Goal: Task Accomplishment & Management: Manage account settings

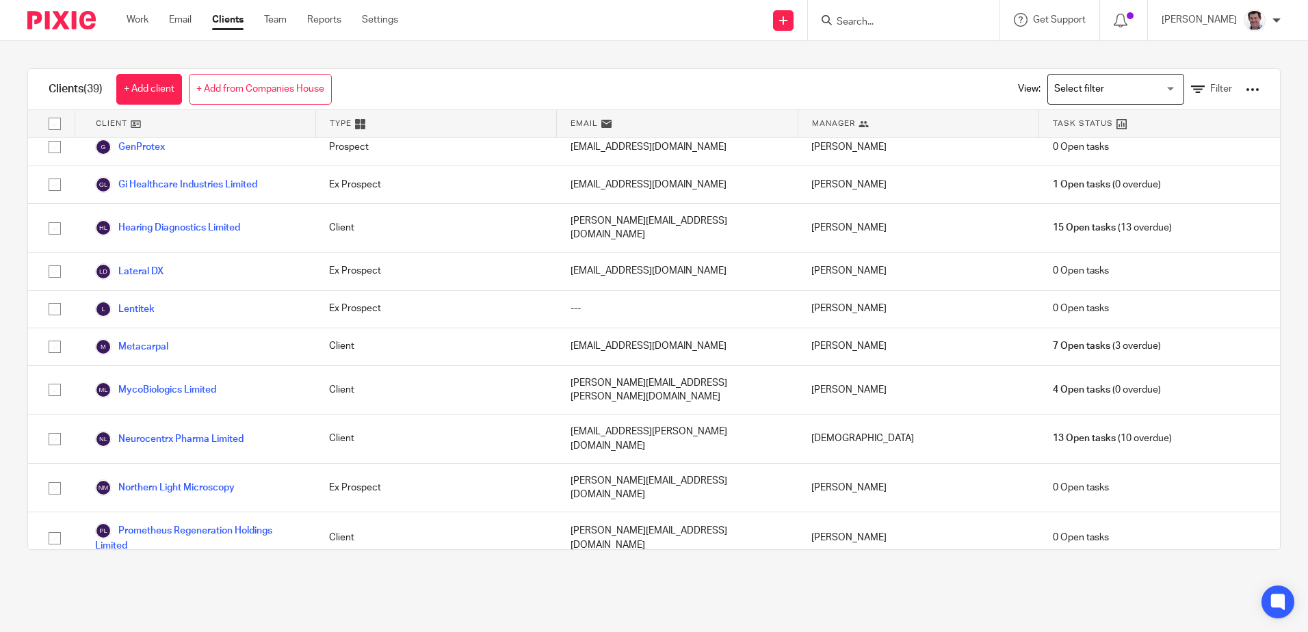
scroll to position [958, 0]
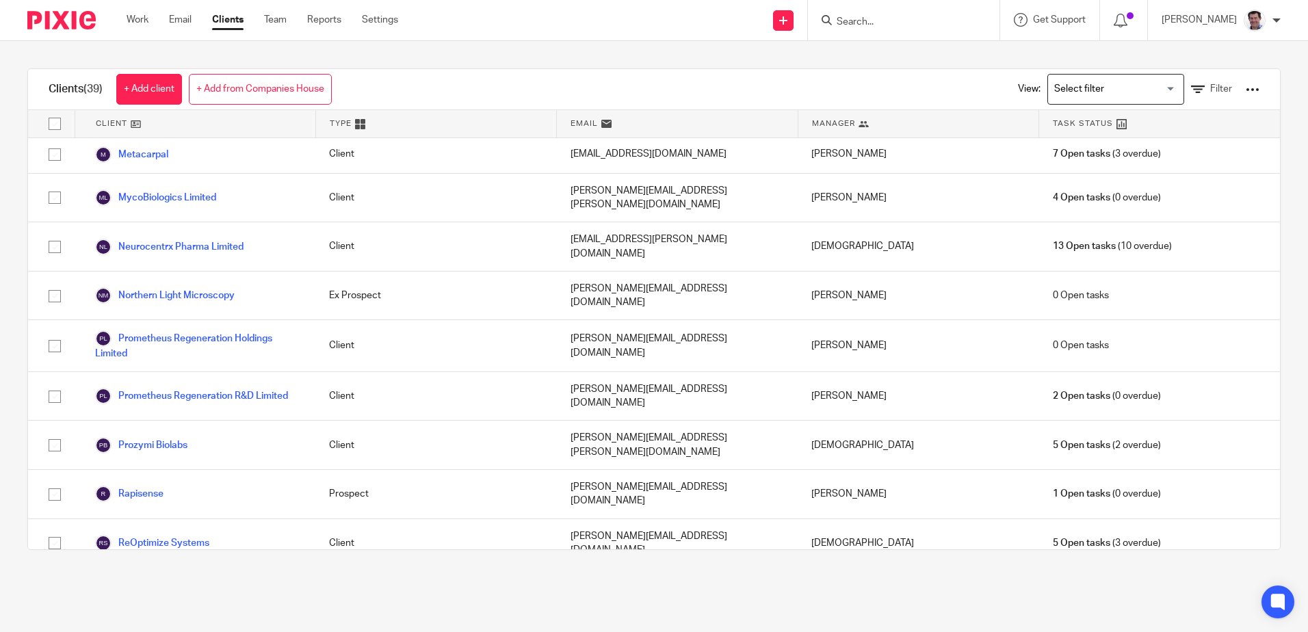
click at [136, 632] on link "Rostra Therapeutics Ltd" at bounding box center [159, 641] width 128 height 16
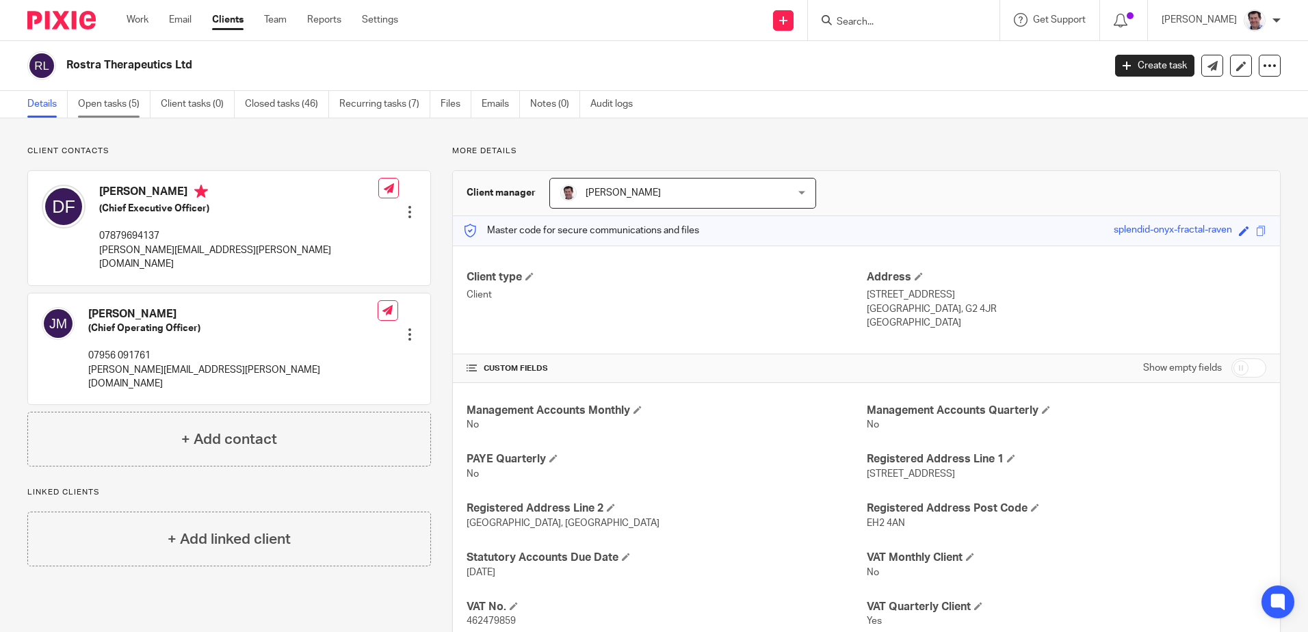
click at [107, 99] on link "Open tasks (5)" at bounding box center [114, 104] width 73 height 27
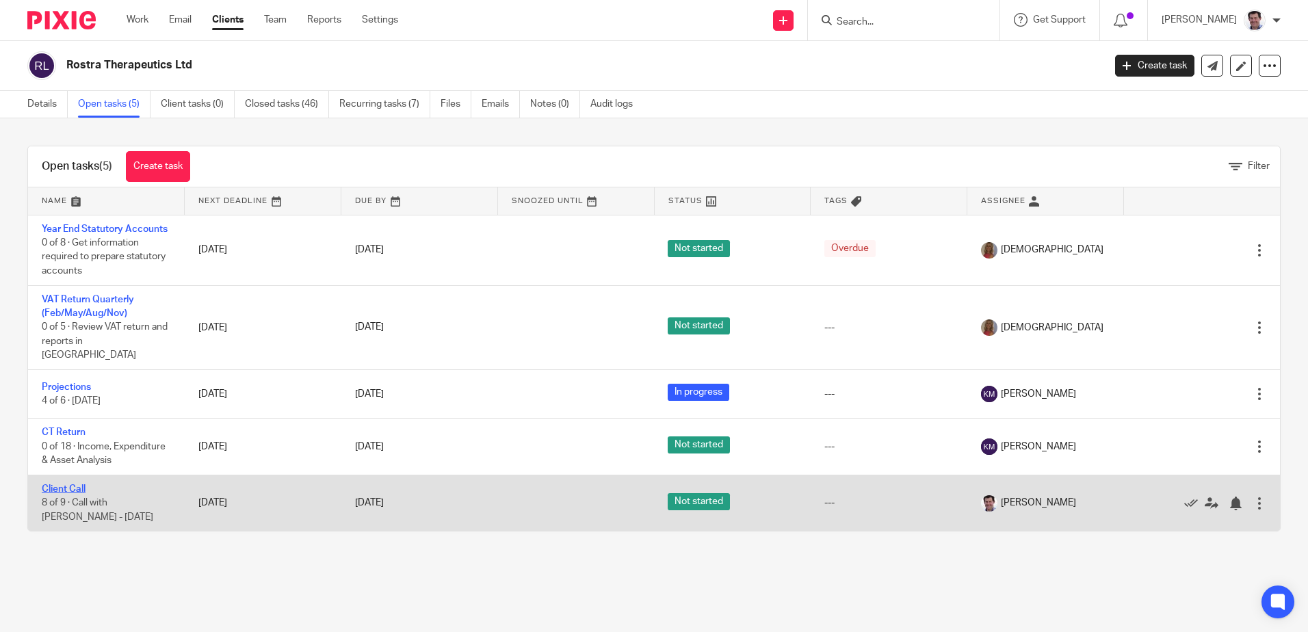
click at [67, 484] on link "Client Call" at bounding box center [64, 489] width 44 height 10
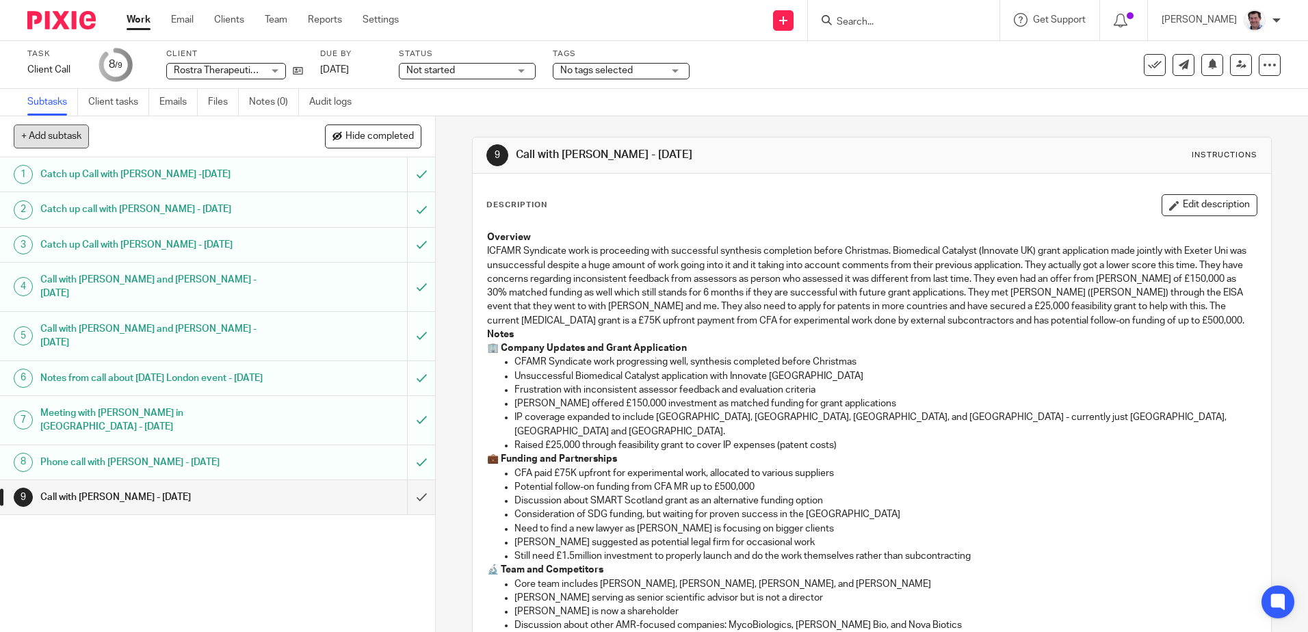
click at [60, 137] on button "+ Add subtask" at bounding box center [51, 136] width 75 height 23
type input "V"
type input "c"
type input "Call with [PERSON_NAME] - [DATE]"
click at [395, 134] on p "+ Add" at bounding box center [402, 136] width 40 height 23
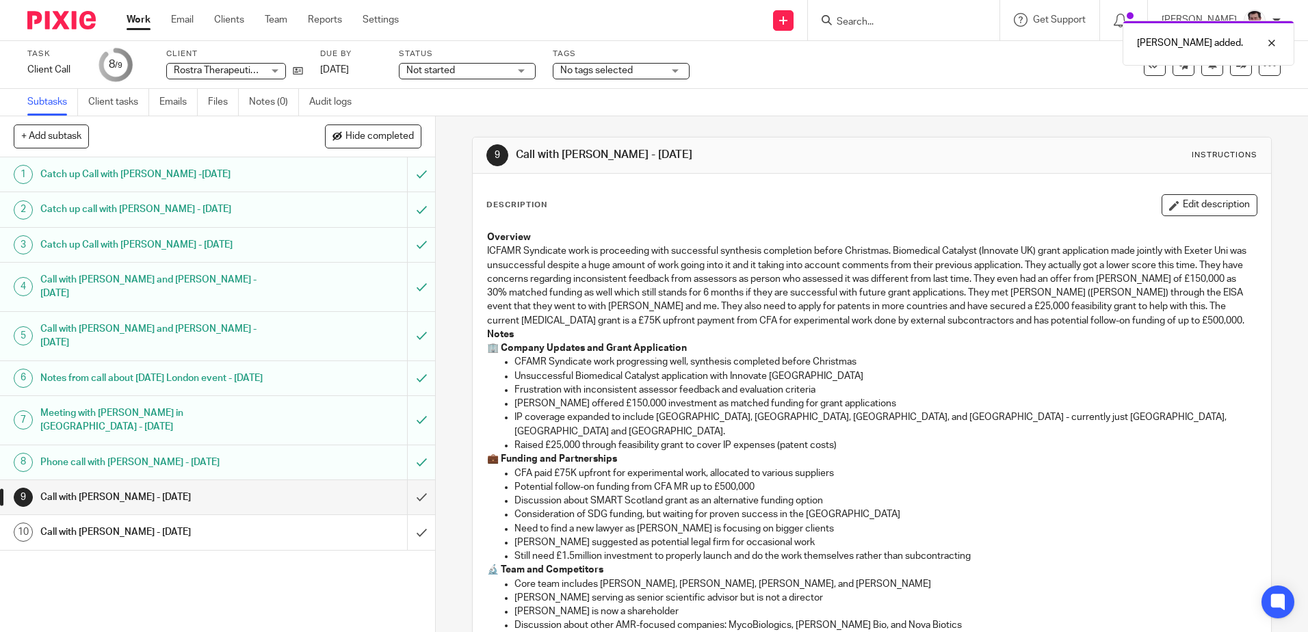
click at [302, 522] on div "Call with [PERSON_NAME] - [DATE]" at bounding box center [217, 532] width 354 height 21
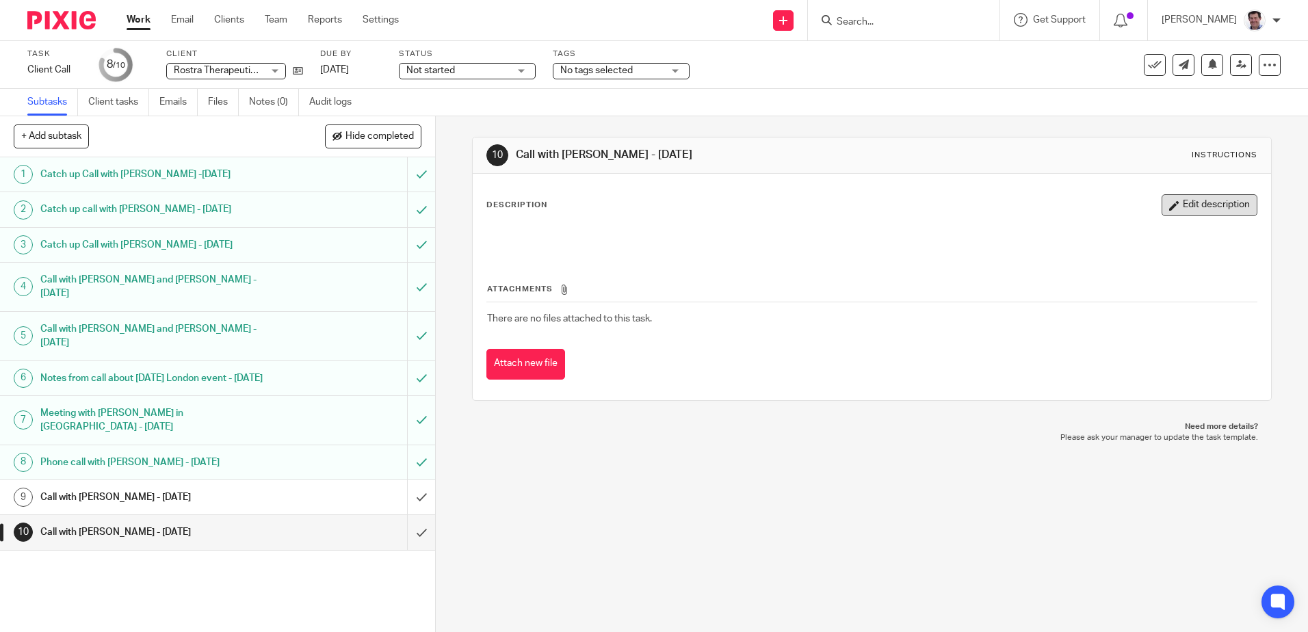
click at [1189, 201] on button "Edit description" at bounding box center [1210, 205] width 96 height 22
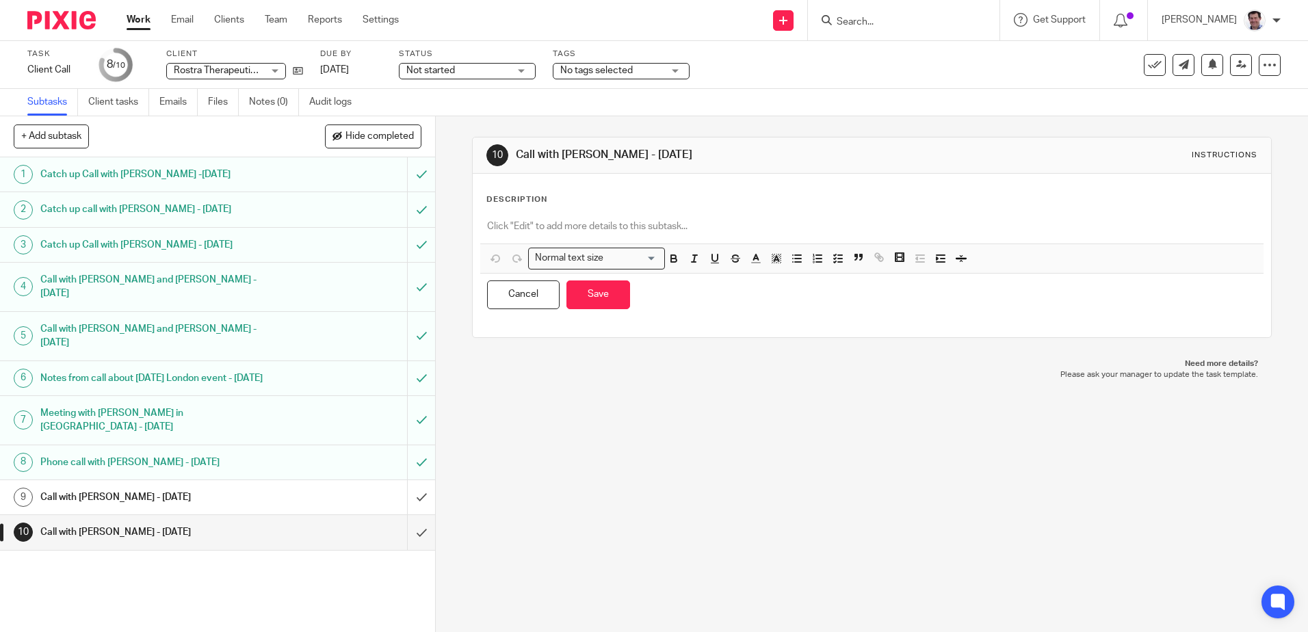
click at [489, 226] on p at bounding box center [871, 227] width 769 height 14
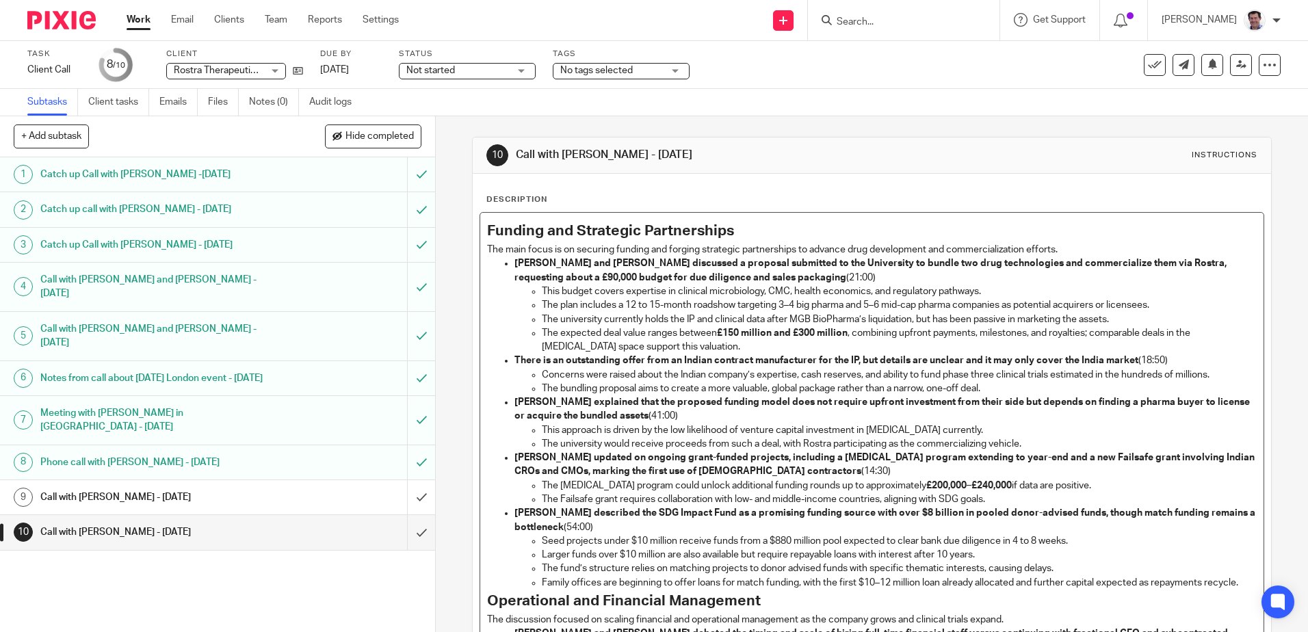
click at [814, 274] on p "[PERSON_NAME] and [PERSON_NAME] discussed a proposal submitted to the Universit…" at bounding box center [886, 271] width 742 height 28
click at [1169, 350] on p "The expected deal value ranges between £150 million and £300 million , combinin…" at bounding box center [899, 340] width 714 height 28
click at [1171, 364] on p "There is an outstanding offer from an Indian contract manufacturer for the IP, …" at bounding box center [886, 361] width 742 height 14
click at [1065, 251] on p "The main focus is on securing funding and forging strategic partnerships to adv…" at bounding box center [871, 250] width 769 height 14
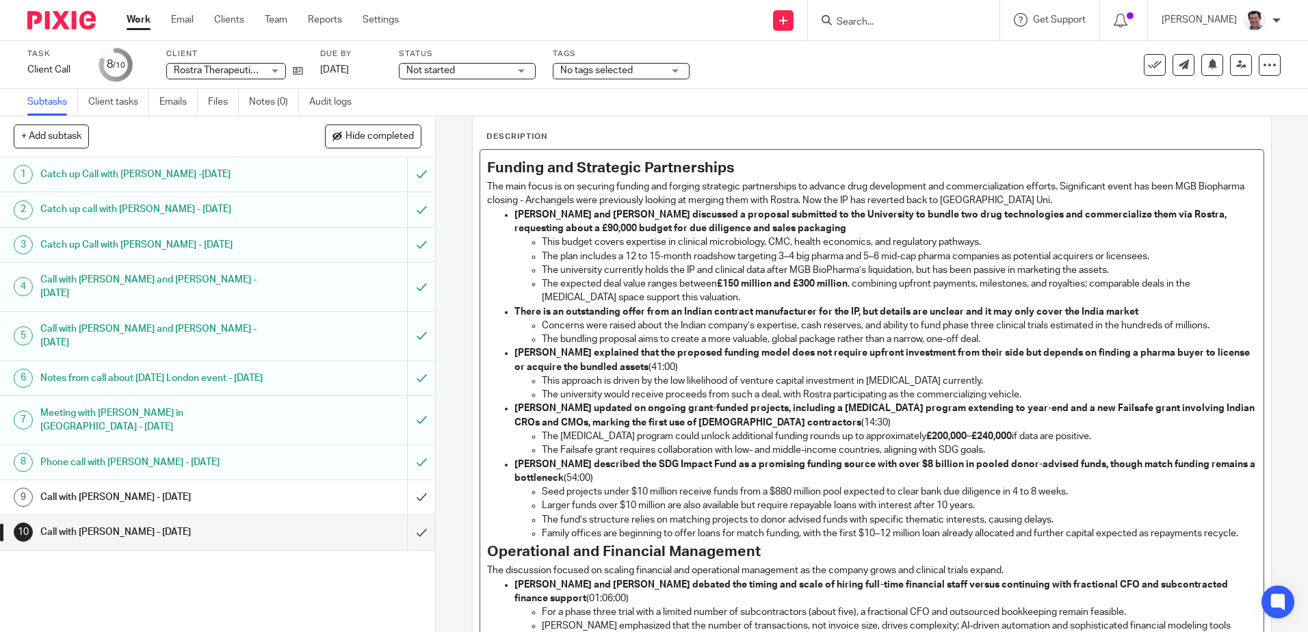
scroll to position [137, 0]
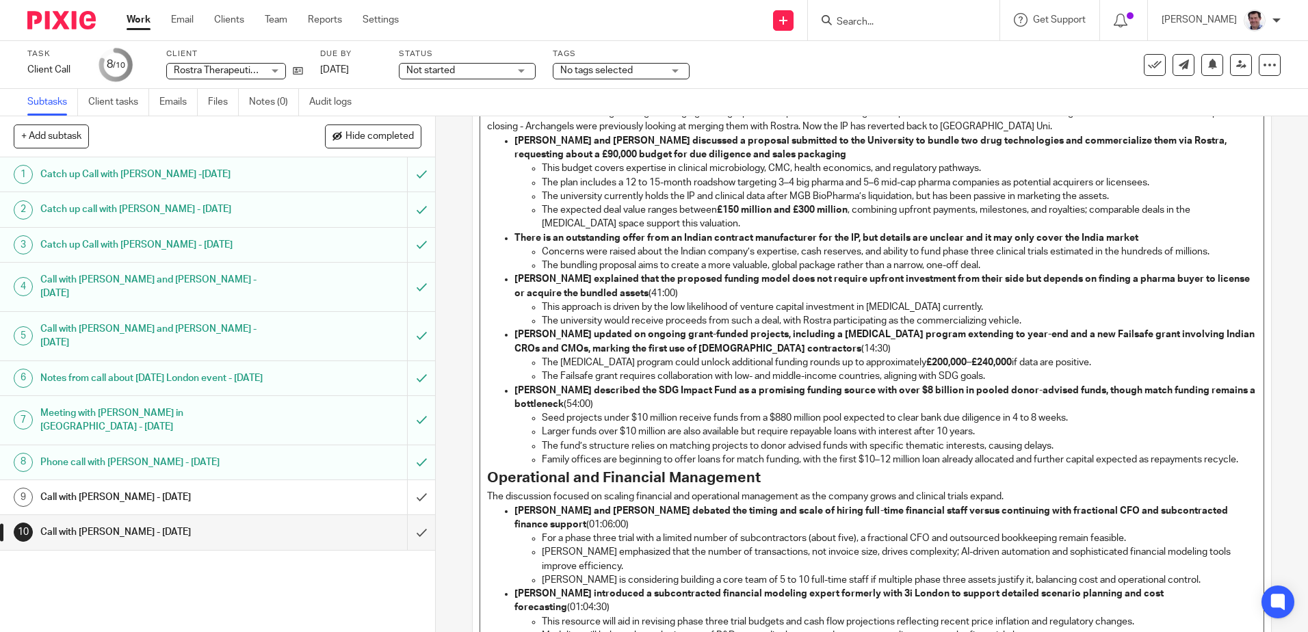
click at [651, 290] on p "[PERSON_NAME] explained that the proposed funding model does not require upfron…" at bounding box center [886, 286] width 742 height 28
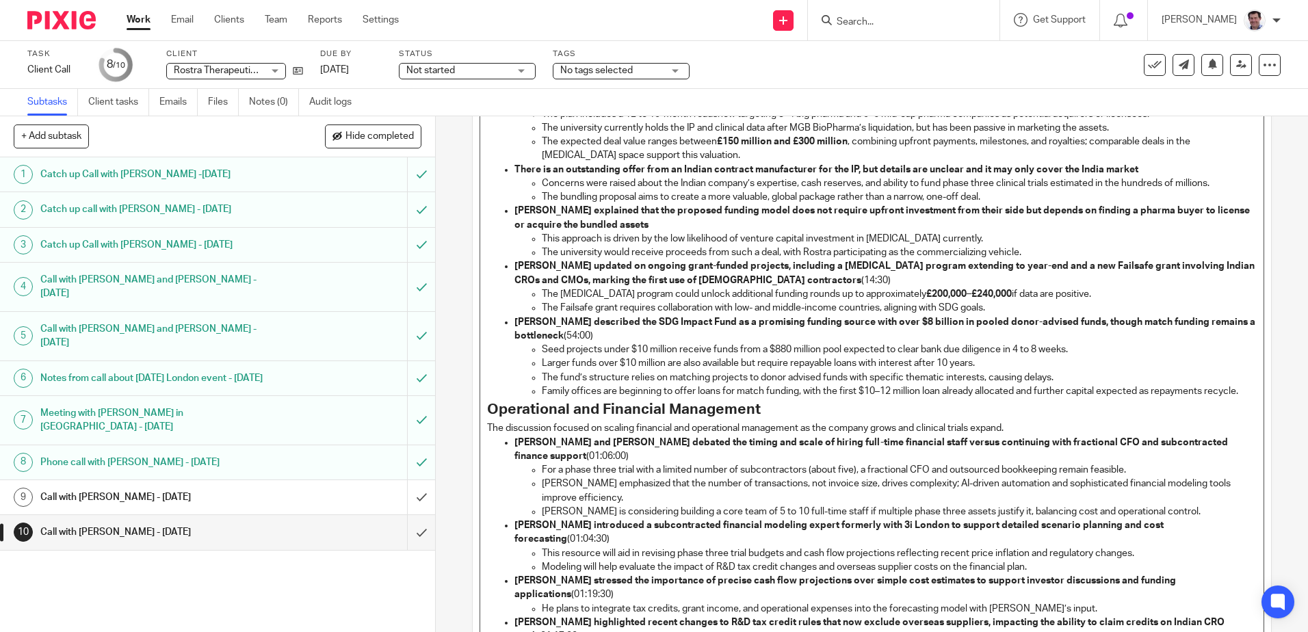
click at [787, 279] on p "[PERSON_NAME] updated on ongoing grant-funded projects, including a [MEDICAL_DA…" at bounding box center [886, 273] width 742 height 28
drag, startPoint x: 679, startPoint y: 279, endPoint x: 695, endPoint y: 283, distance: 16.8
click at [679, 279] on strong "[PERSON_NAME] updated on ongoing grant-funded projects, including a [MEDICAL_DA…" at bounding box center [886, 272] width 742 height 23
click at [597, 330] on p "[PERSON_NAME] described the SDG Impact Fund as a promising funding source with …" at bounding box center [886, 329] width 742 height 28
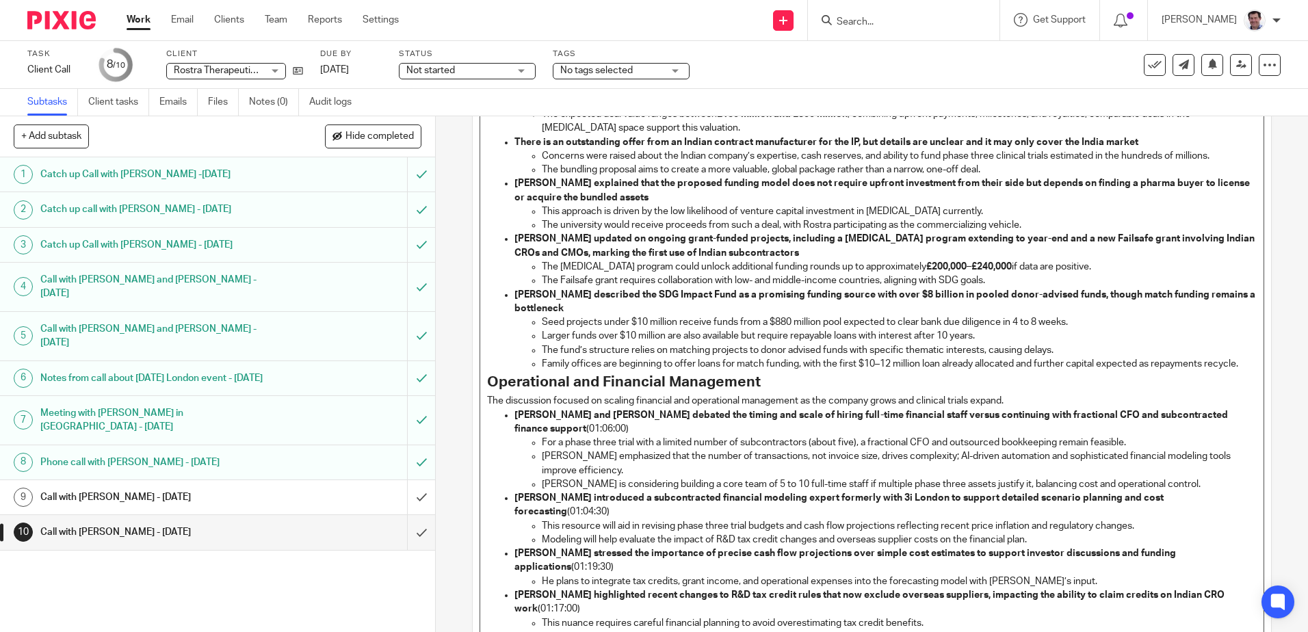
scroll to position [274, 0]
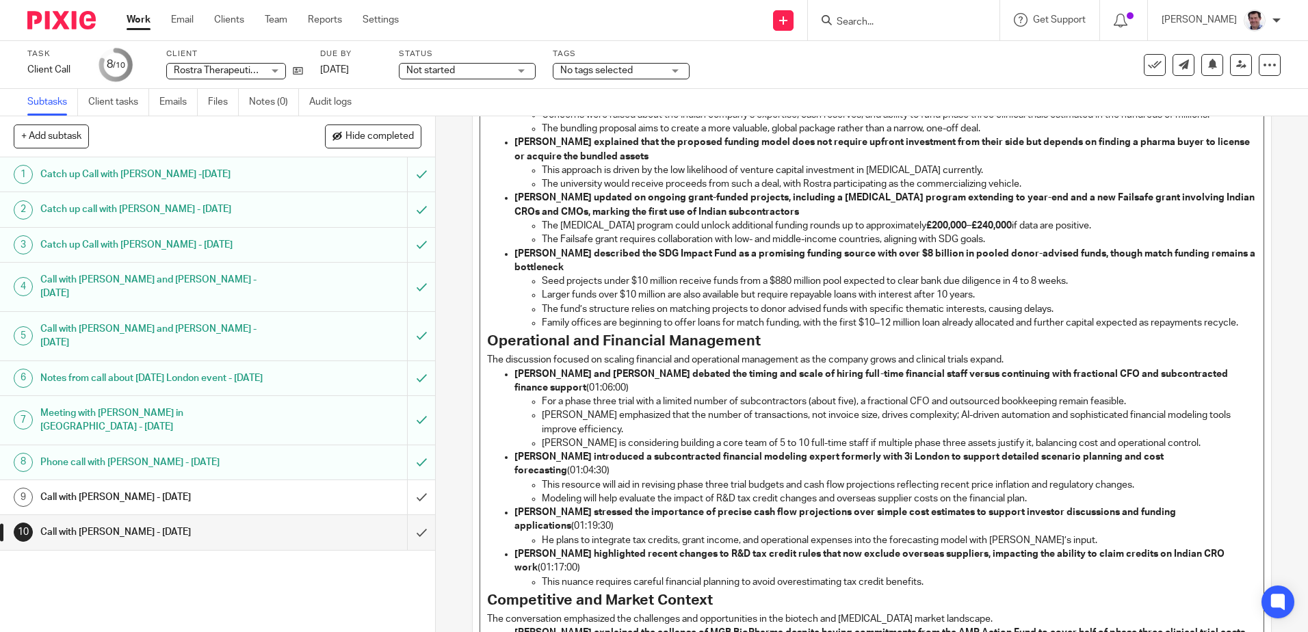
click at [695, 254] on strong "[PERSON_NAME] described the SDG Impact Fund as a promising funding source with …" at bounding box center [886, 260] width 743 height 23
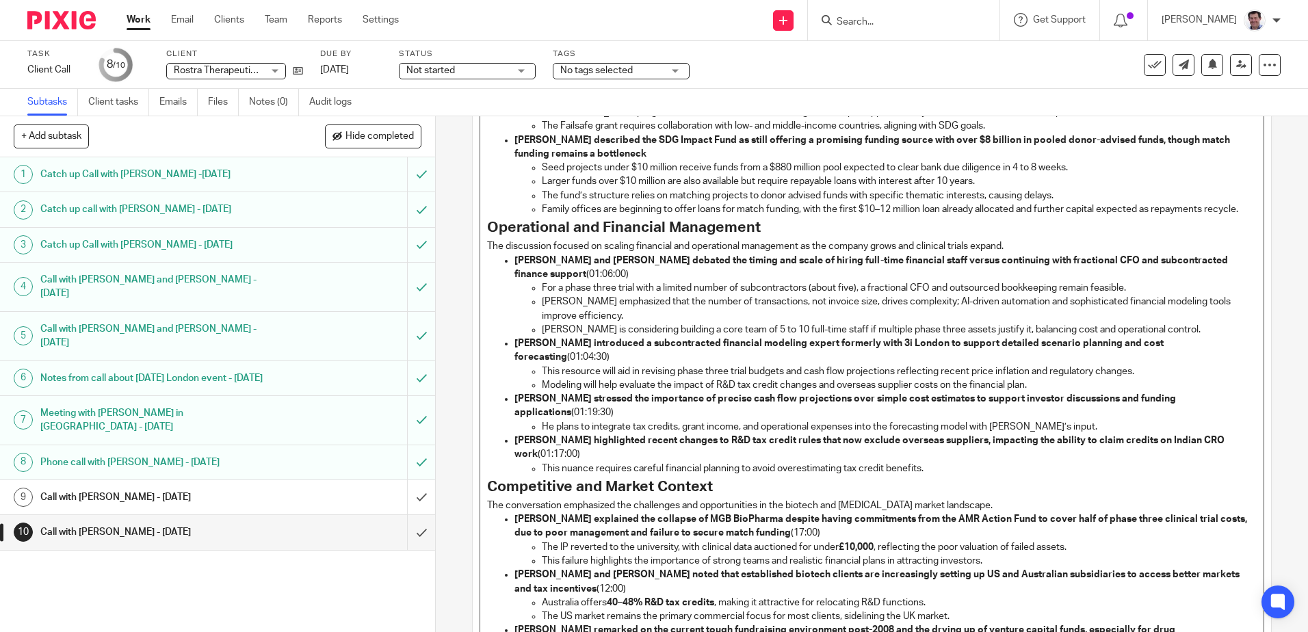
scroll to position [411, 0]
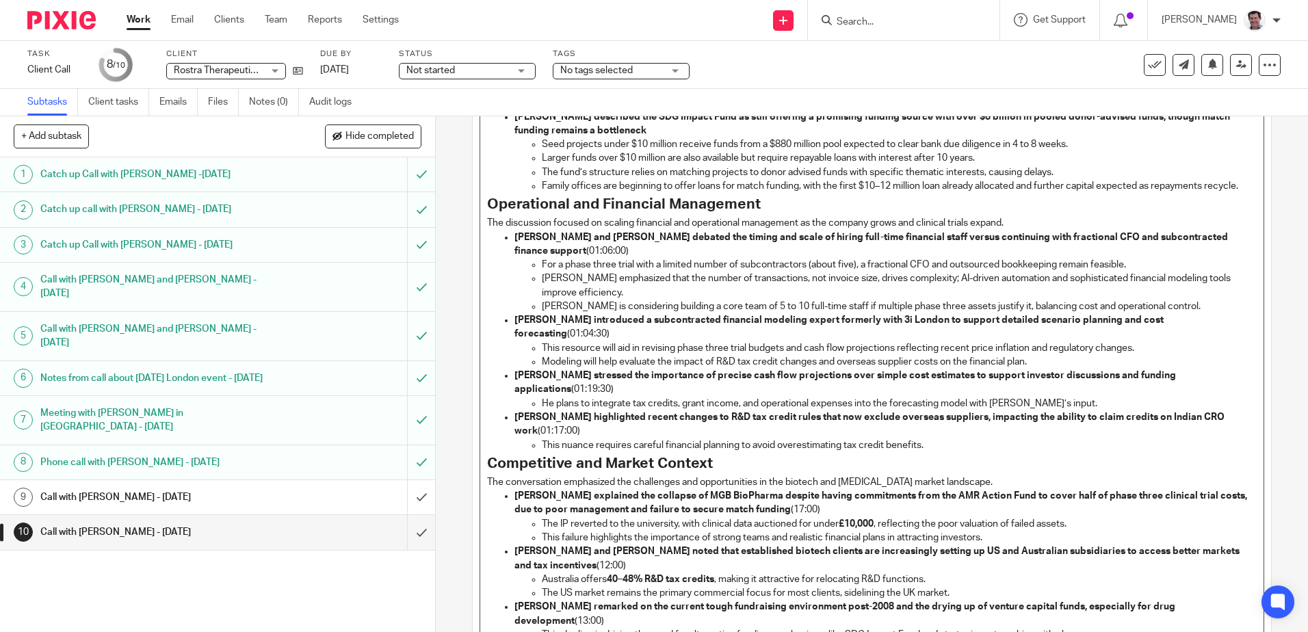
click at [560, 259] on p "[PERSON_NAME] and [PERSON_NAME] debated the timing and scale of hiring full-tim…" at bounding box center [886, 245] width 742 height 28
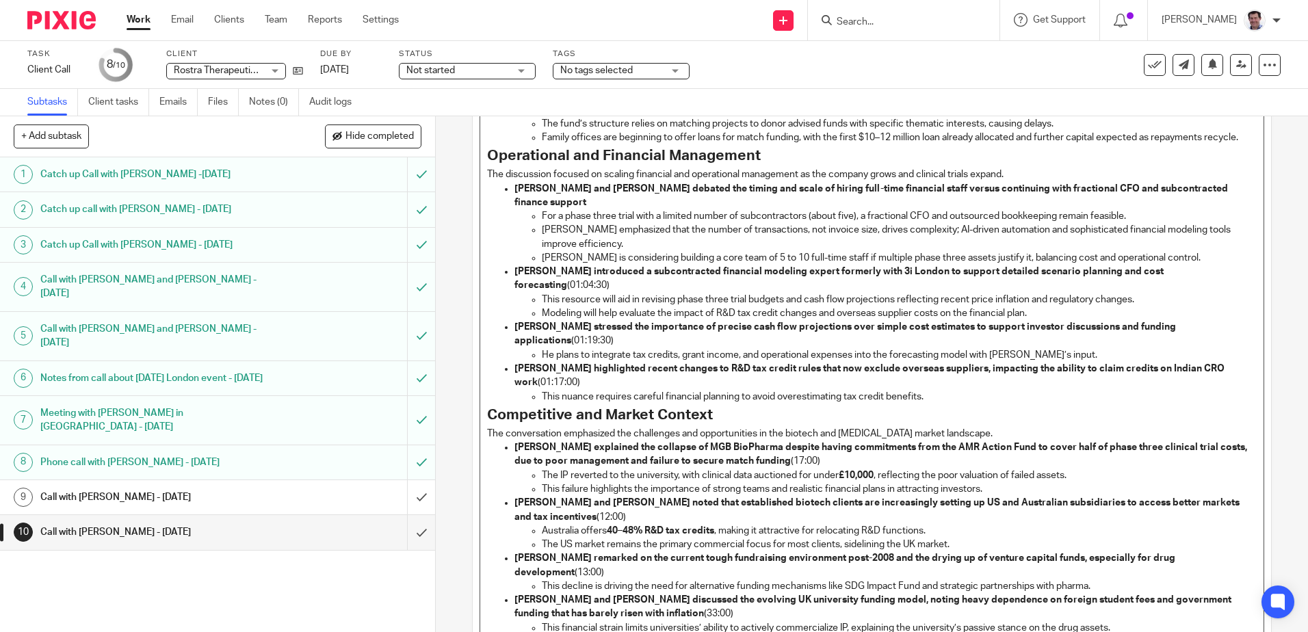
scroll to position [479, 0]
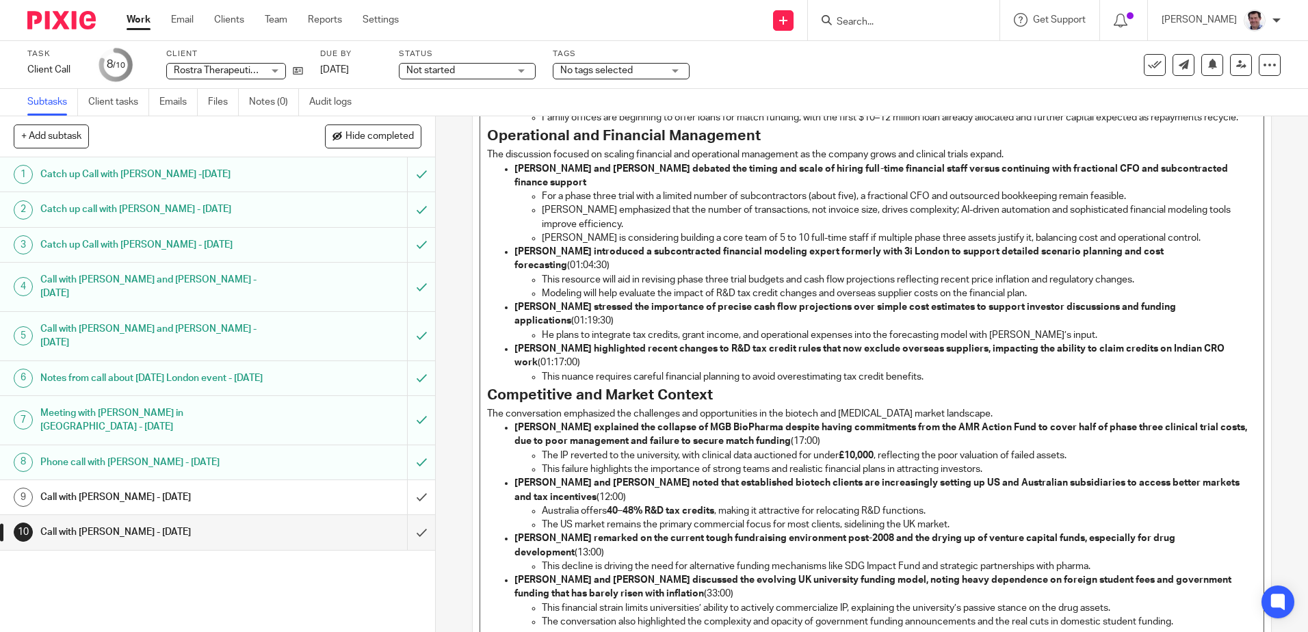
click at [1222, 251] on p "[PERSON_NAME] introduced a subcontracted financial modeling expert formerly wit…" at bounding box center [886, 259] width 742 height 28
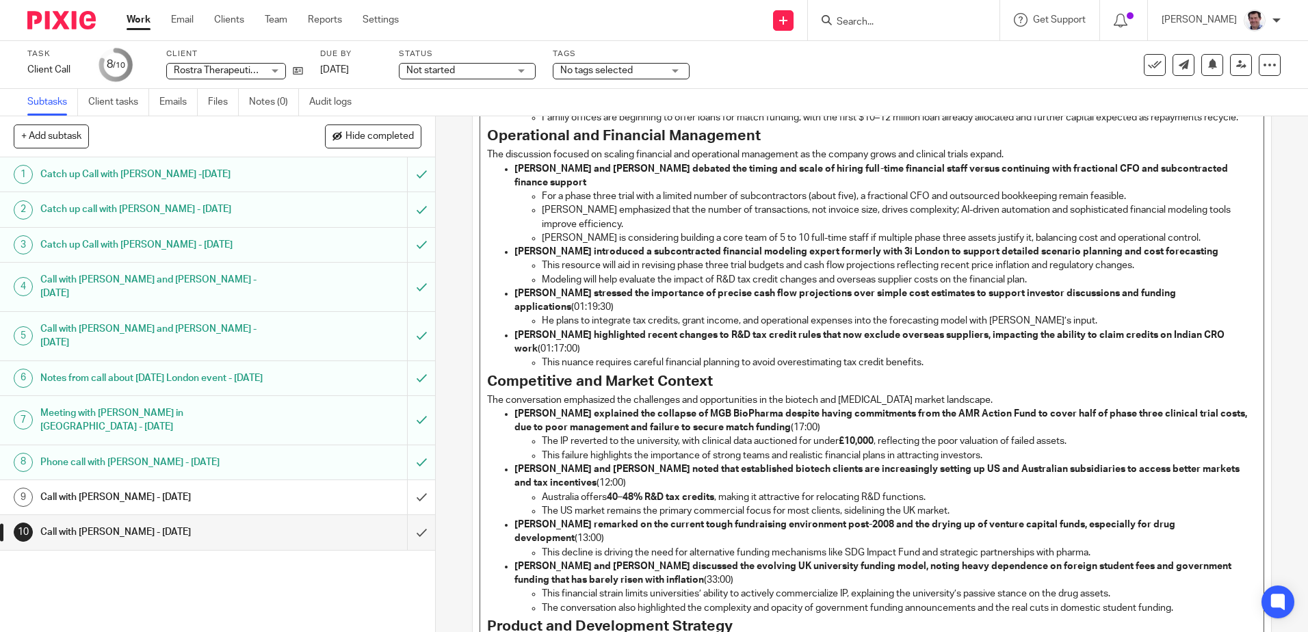
click at [1226, 294] on p "[PERSON_NAME] stressed the importance of precise cash flow projections over sim…" at bounding box center [886, 301] width 742 height 28
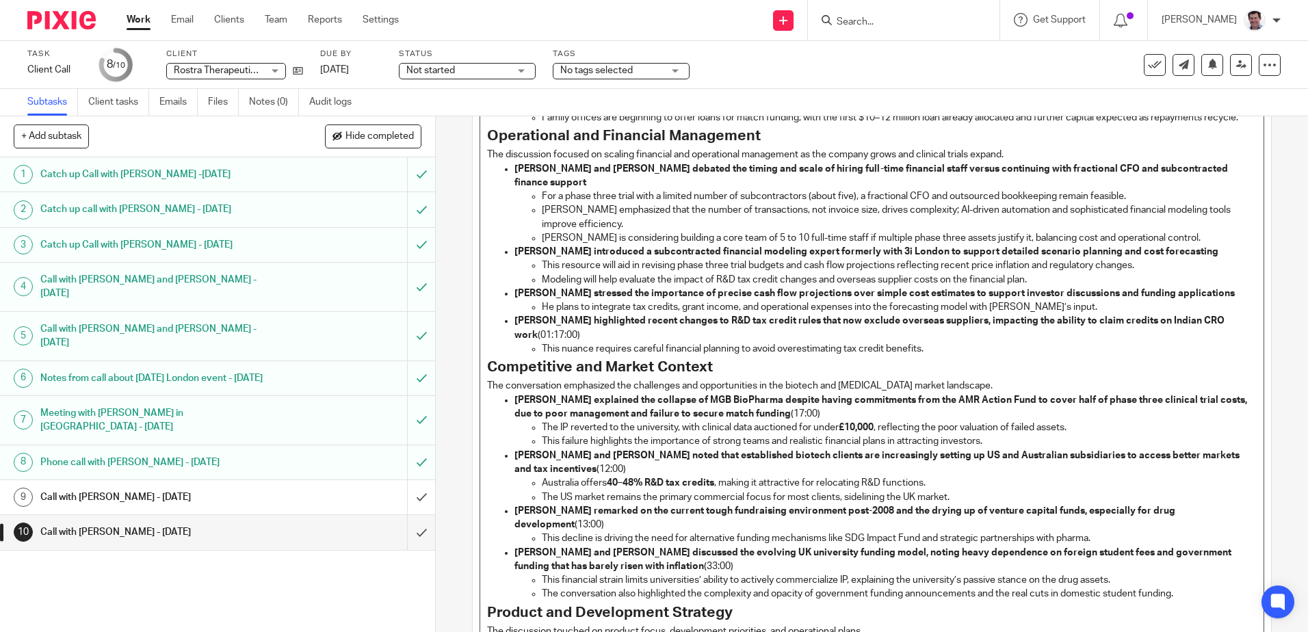
click at [559, 335] on p "[PERSON_NAME] highlighted recent changes to R&D tax credit rules that now exclu…" at bounding box center [886, 328] width 742 height 28
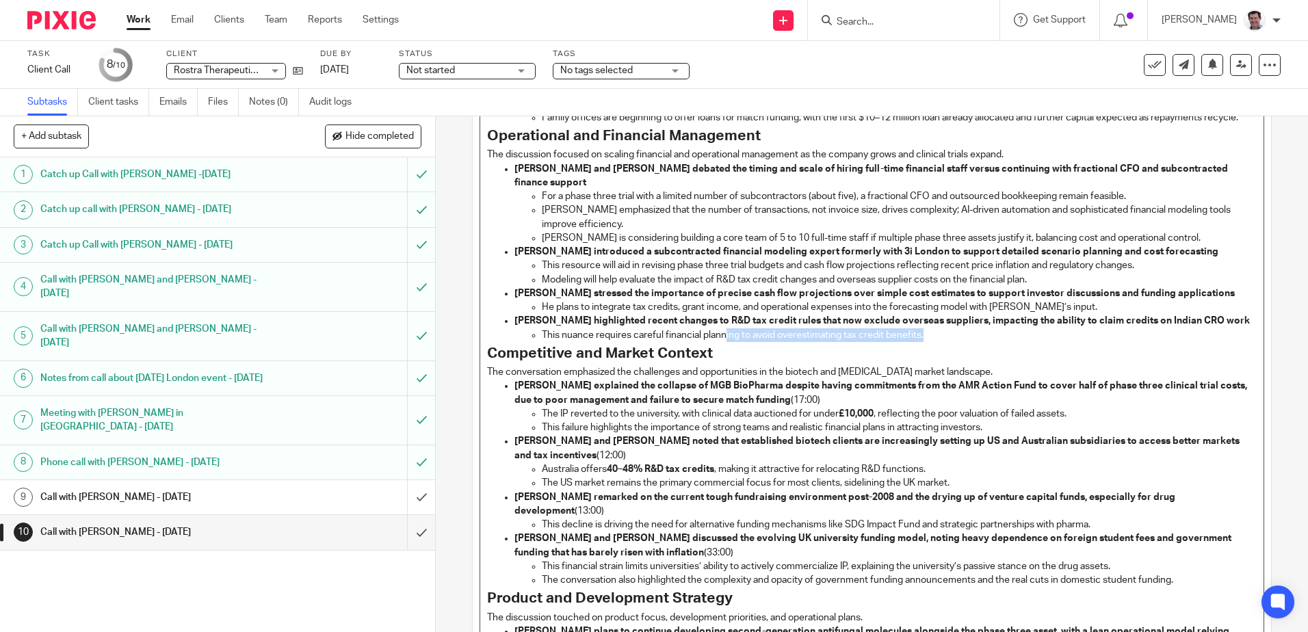
drag, startPoint x: 931, startPoint y: 337, endPoint x: 723, endPoint y: 340, distance: 208.0
click at [723, 340] on p "This nuance requires careful financial planning to avoid overestimating tax cre…" at bounding box center [899, 335] width 714 height 14
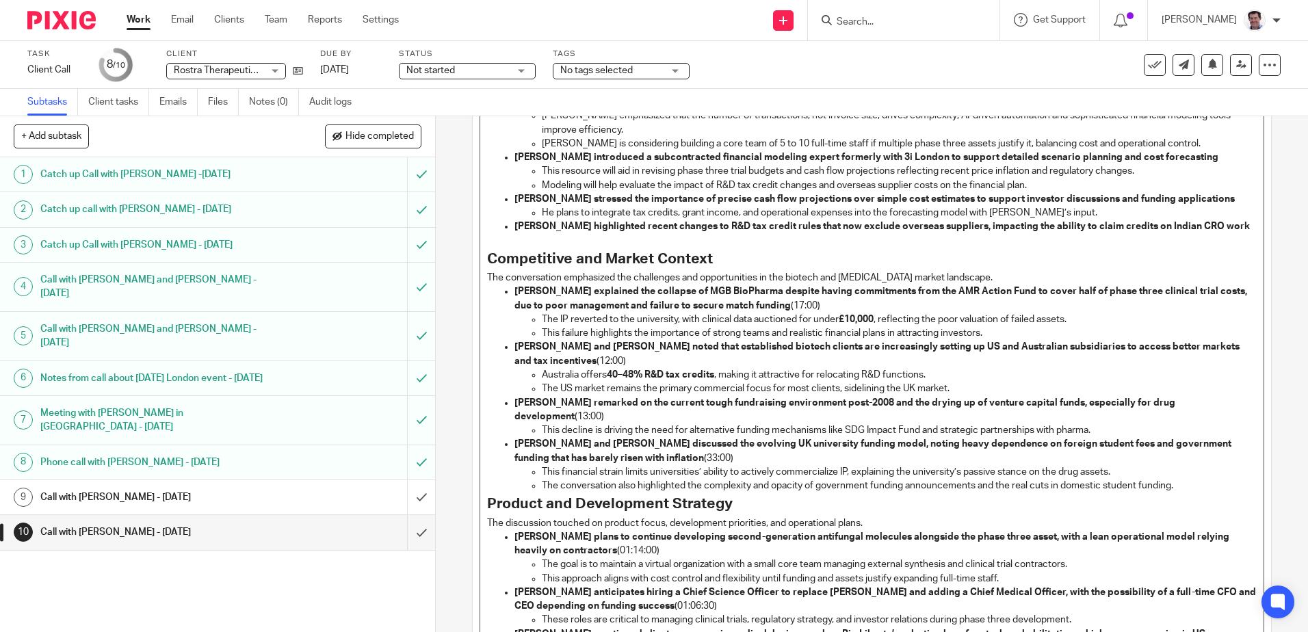
scroll to position [616, 0]
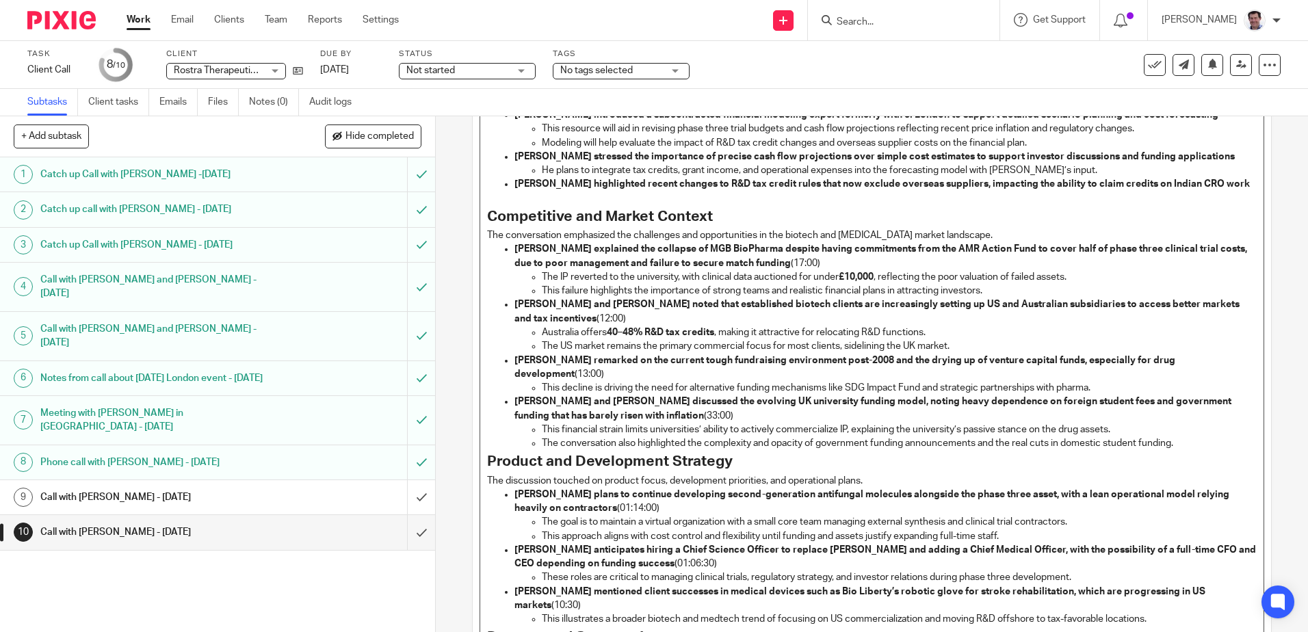
click at [792, 263] on p "[PERSON_NAME] explained the collapse of MGB BioPharma despite having commitment…" at bounding box center [886, 256] width 742 height 28
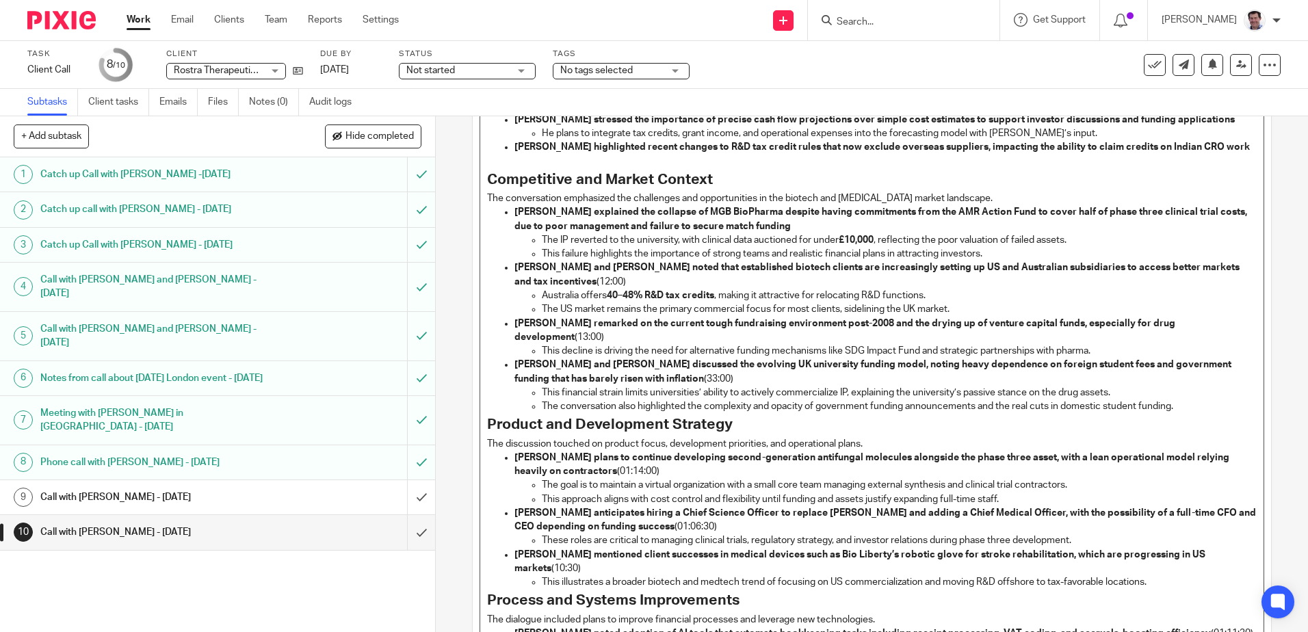
scroll to position [684, 0]
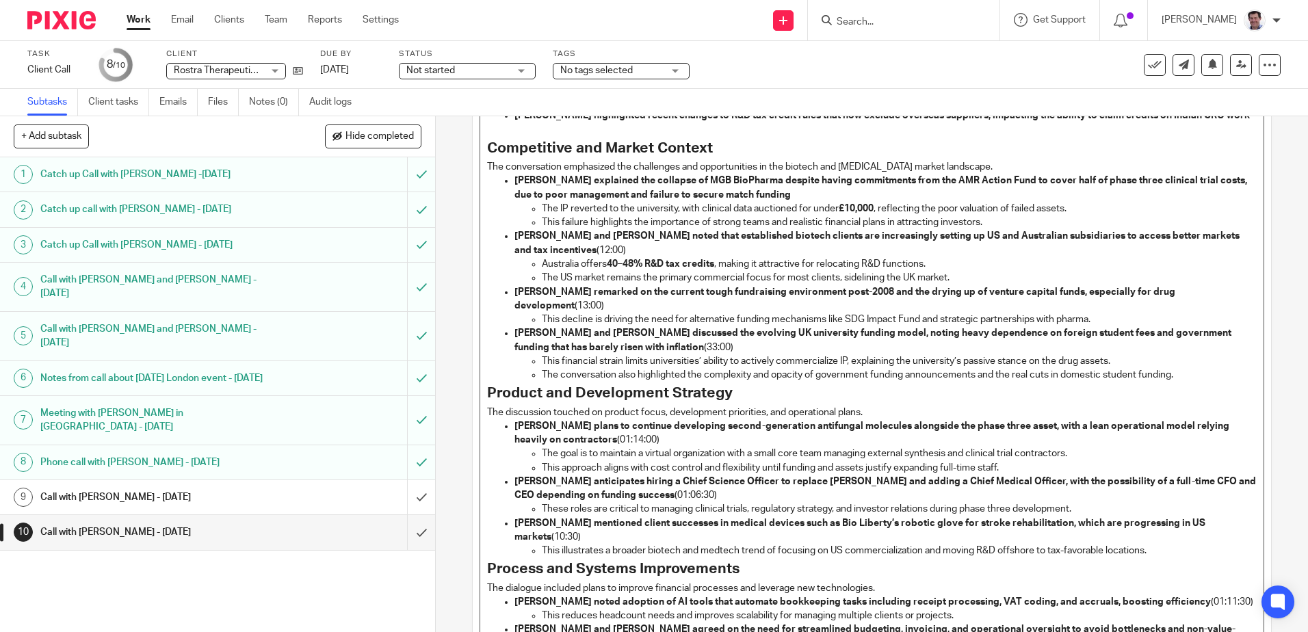
click at [556, 249] on p "[PERSON_NAME] and [PERSON_NAME] noted that established biotech clients are incr…" at bounding box center [886, 243] width 742 height 28
click at [623, 259] on strong "40–48% R&D tax credits" at bounding box center [660, 264] width 107 height 10
click at [1213, 285] on p "[PERSON_NAME] remarked on the current tough fundraising environment post-2008 a…" at bounding box center [886, 299] width 742 height 28
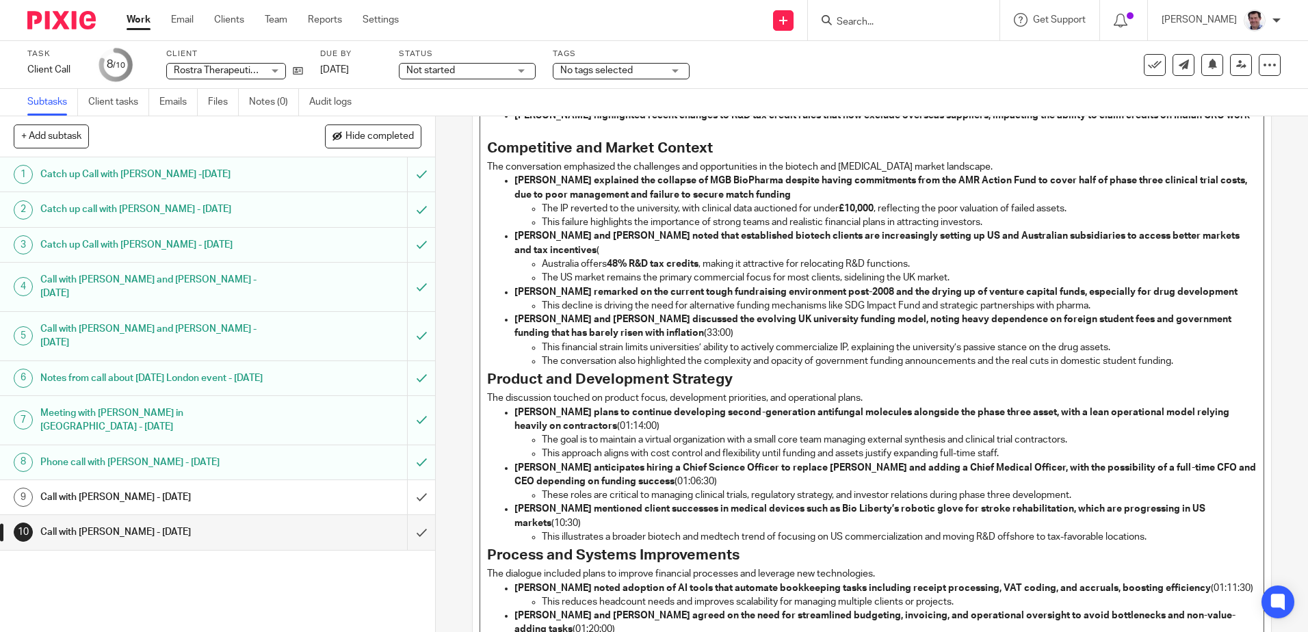
drag, startPoint x: 665, startPoint y: 322, endPoint x: 686, endPoint y: 317, distance: 21.1
click at [667, 320] on p "[PERSON_NAME] and [PERSON_NAME] discussed the evolving UK university funding mo…" at bounding box center [886, 327] width 742 height 28
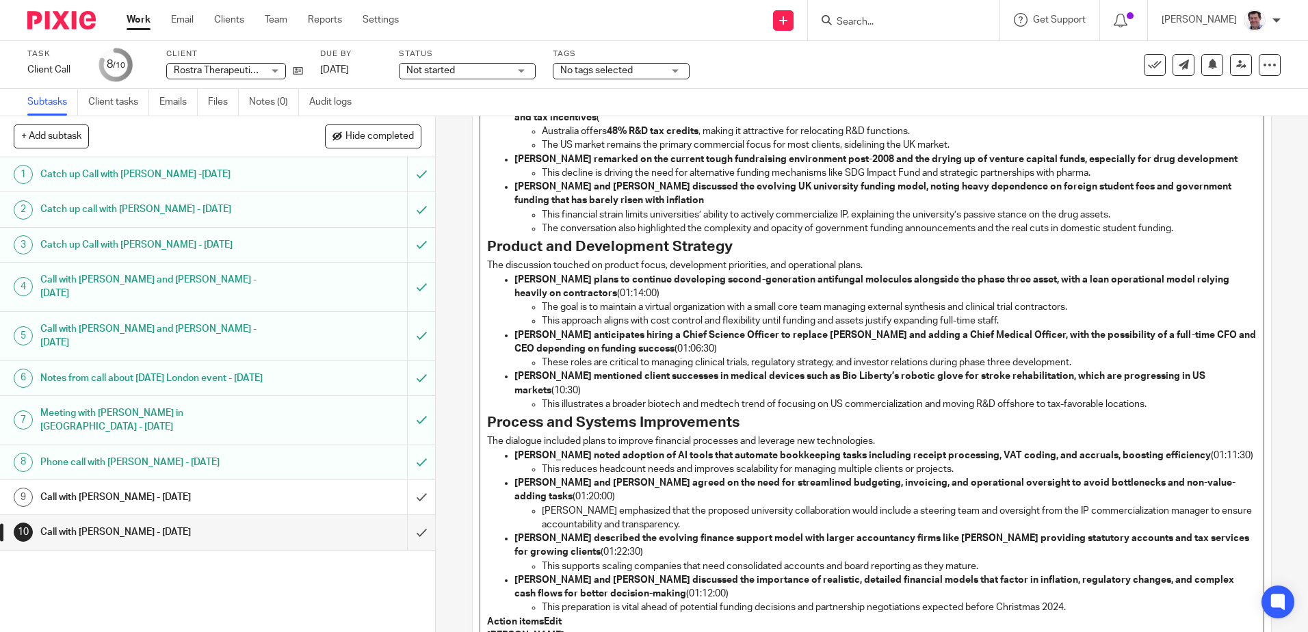
scroll to position [821, 0]
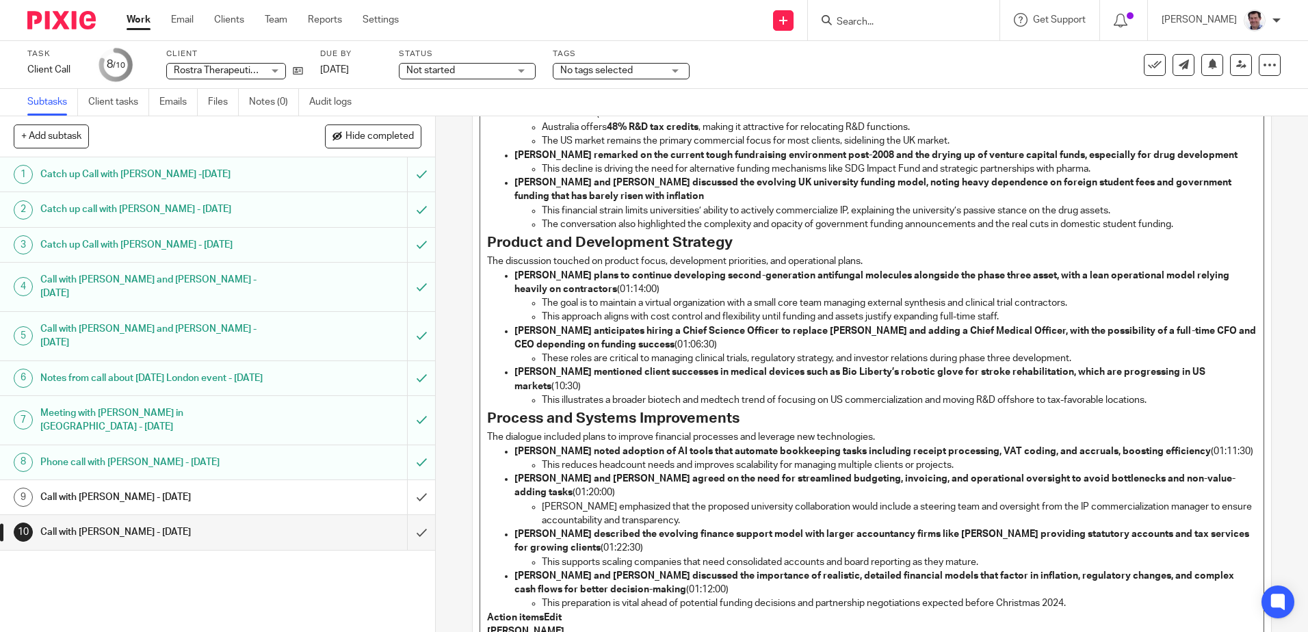
click at [619, 274] on p "[PERSON_NAME] plans to continue developing second-generation antifungal molecul…" at bounding box center [886, 283] width 742 height 28
click at [648, 328] on p "[PERSON_NAME] anticipates hiring a Chief Science Officer to replace [PERSON_NAM…" at bounding box center [886, 338] width 742 height 28
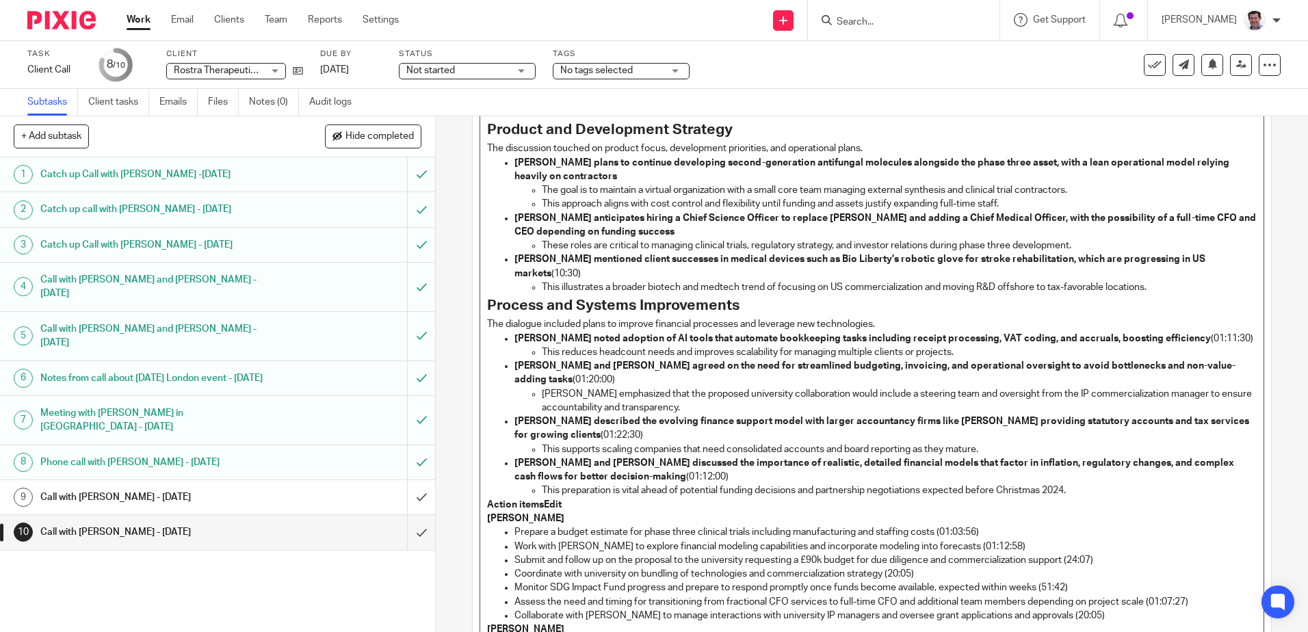
scroll to position [958, 0]
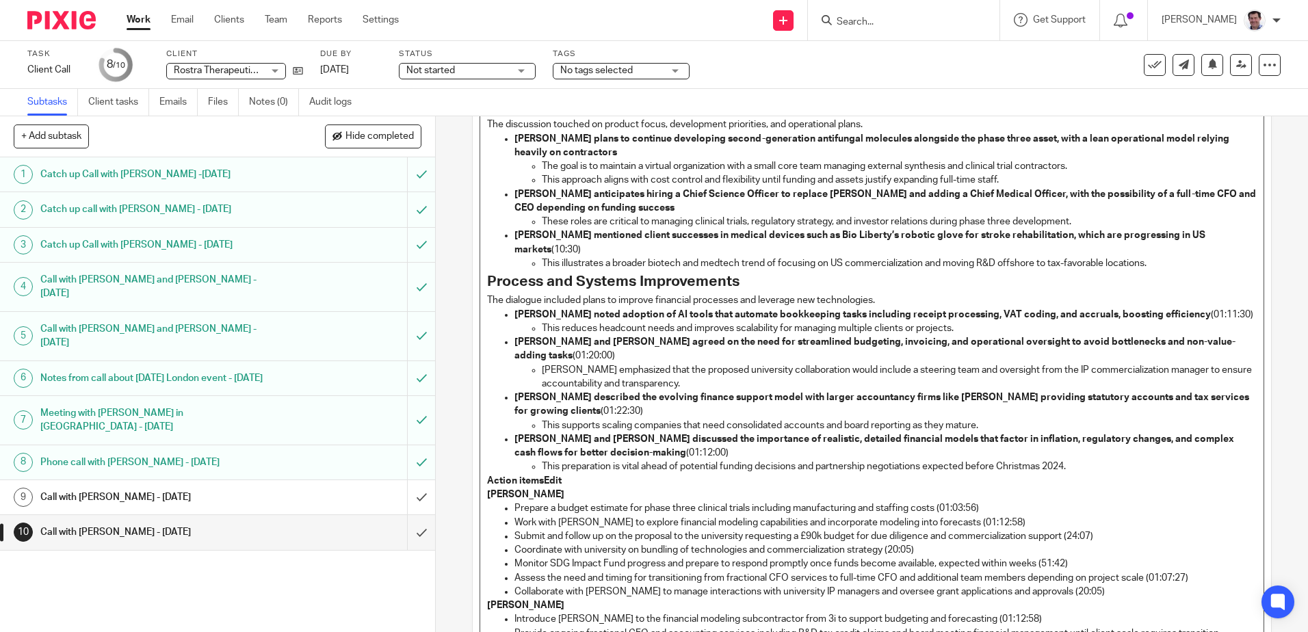
click at [820, 231] on strong "[PERSON_NAME] mentioned client successes in medical devices such as Bio Liberty…" at bounding box center [861, 242] width 693 height 23
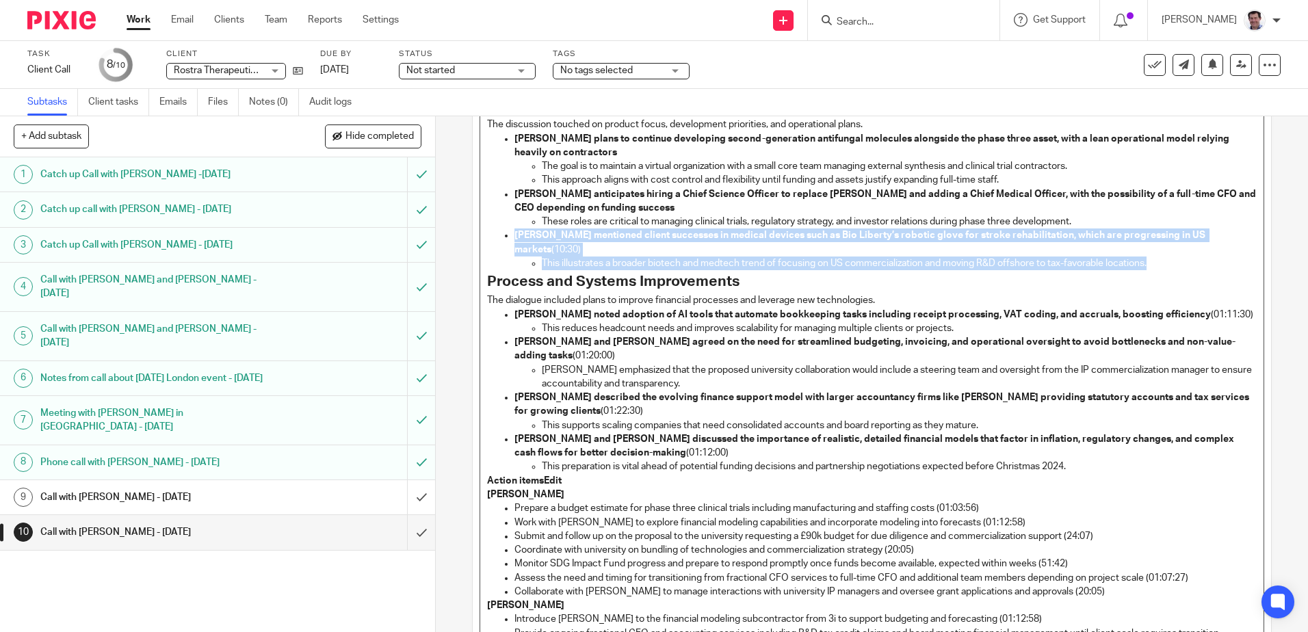
drag, startPoint x: 1160, startPoint y: 231, endPoint x: 504, endPoint y: 219, distance: 656.3
click at [515, 229] on li "[PERSON_NAME] mentioned client successes in medical devices such as Bio Liberty…" at bounding box center [886, 250] width 742 height 42
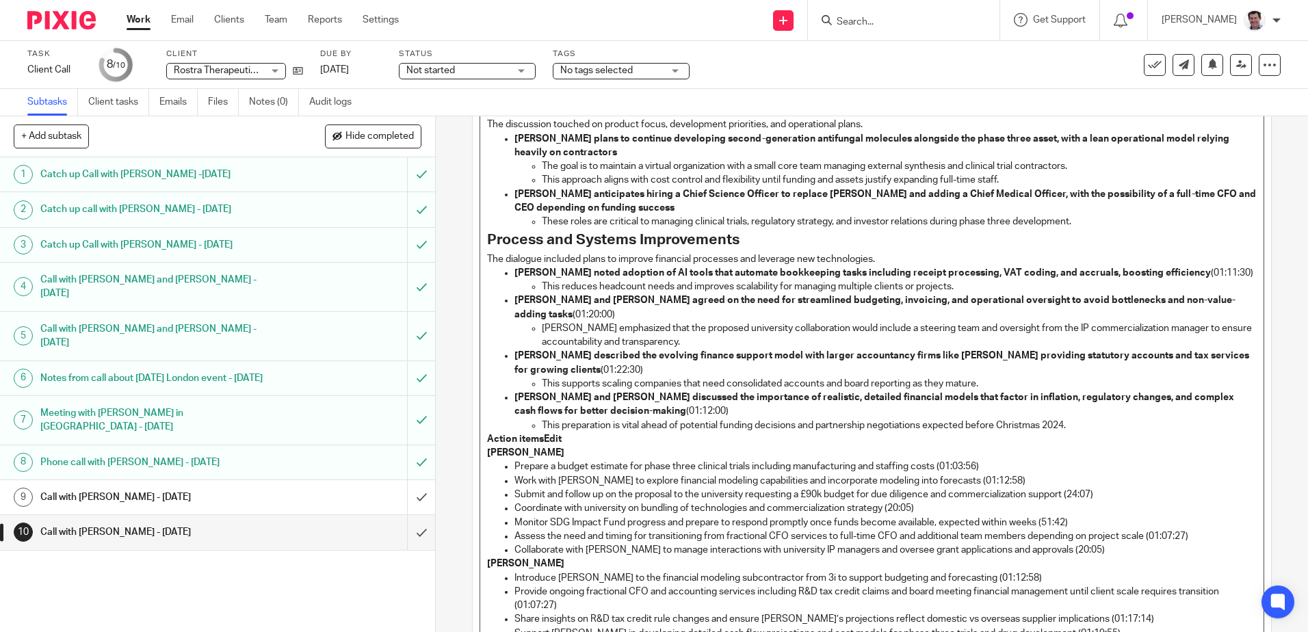
click at [1216, 266] on p "[PERSON_NAME] noted adoption of AI tools that automate bookkeeping tasks includ…" at bounding box center [886, 273] width 742 height 14
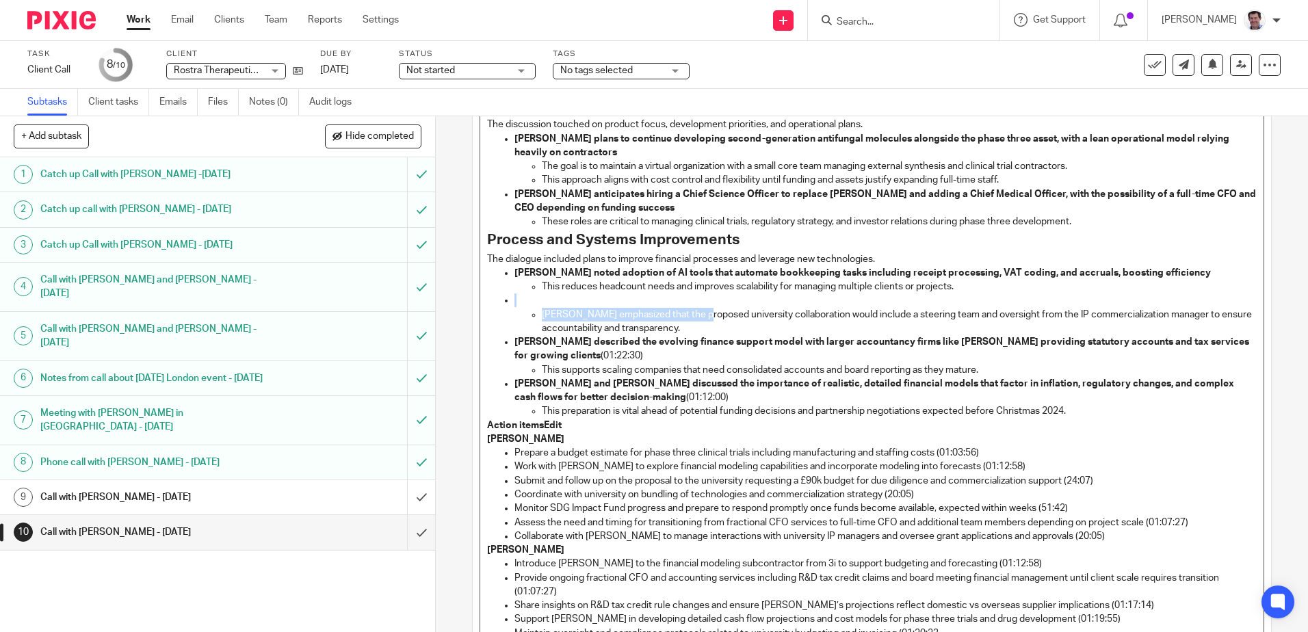
drag, startPoint x: 703, startPoint y: 307, endPoint x: 558, endPoint y: 284, distance: 147.5
click at [558, 294] on li "[PERSON_NAME] emphasized that the proposed university collaboration would inclu…" at bounding box center [886, 315] width 742 height 42
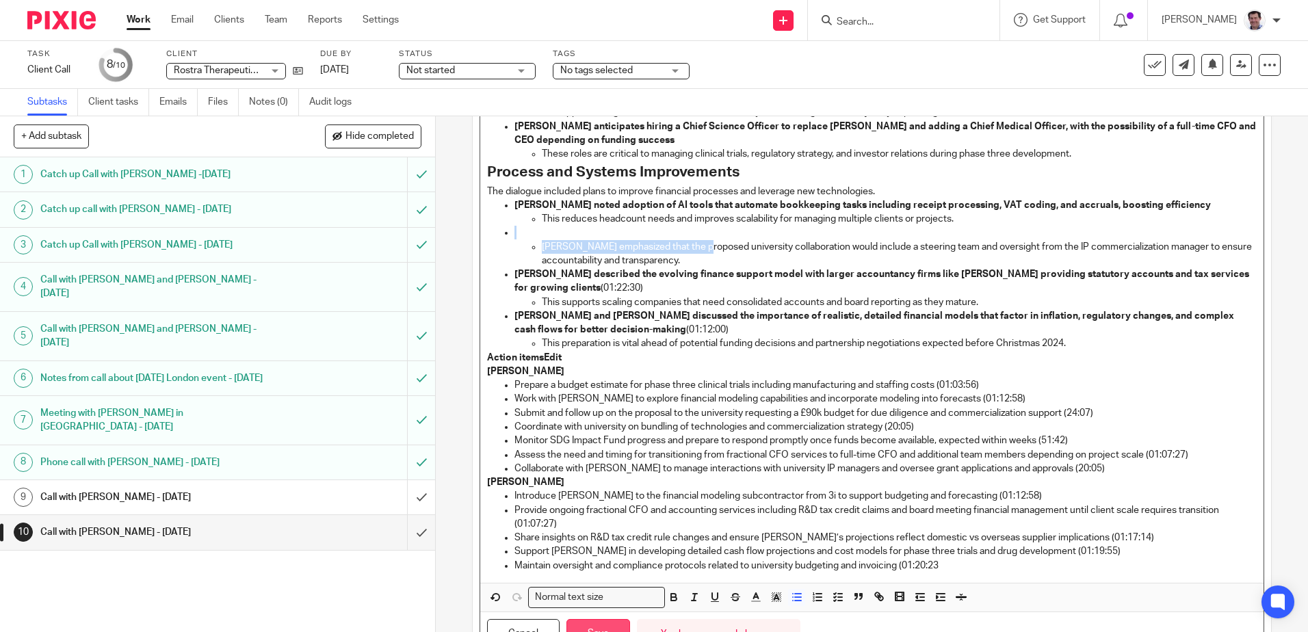
scroll to position [1100, 0]
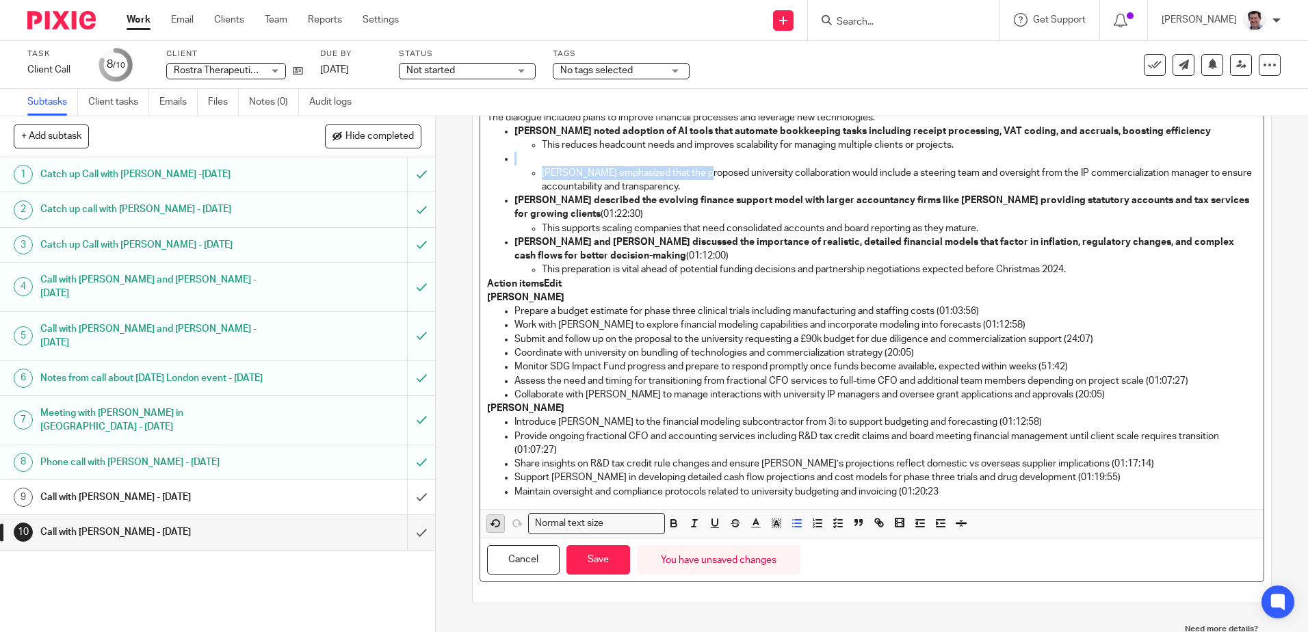
click at [491, 517] on icon "button" at bounding box center [496, 523] width 12 height 12
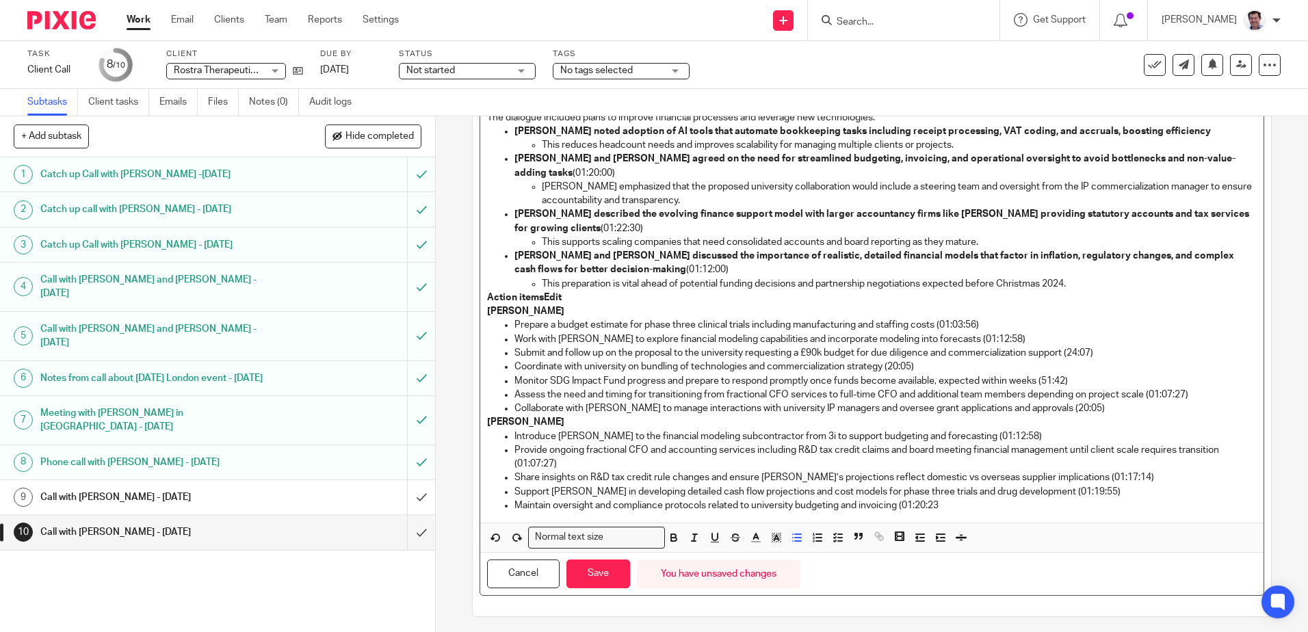
click at [653, 207] on p "[PERSON_NAME] described the evolving finance support model with larger accounta…" at bounding box center [886, 221] width 742 height 28
click at [649, 207] on p "[PERSON_NAME] described the evolving finance support model with larger accounta…" at bounding box center [886, 221] width 742 height 28
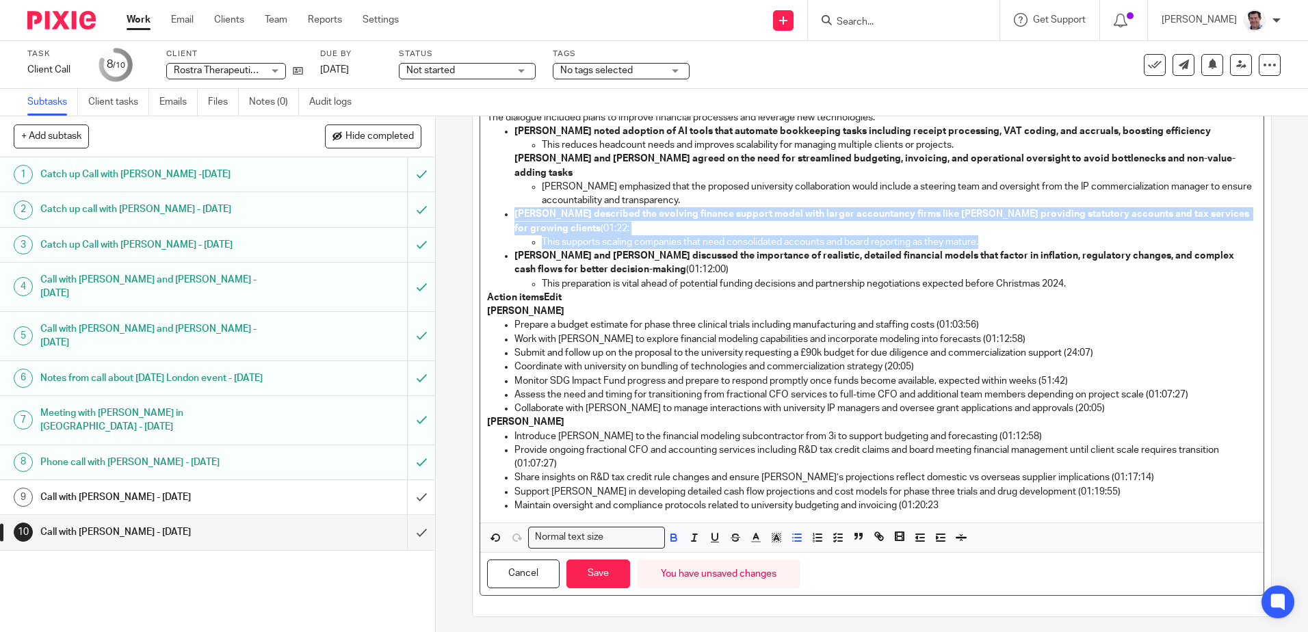
drag, startPoint x: 983, startPoint y: 212, endPoint x: 493, endPoint y: 185, distance: 491.3
click at [493, 185] on ul "[PERSON_NAME] noted adoption of AI tools that automate bookkeeping tasks includ…" at bounding box center [871, 208] width 769 height 166
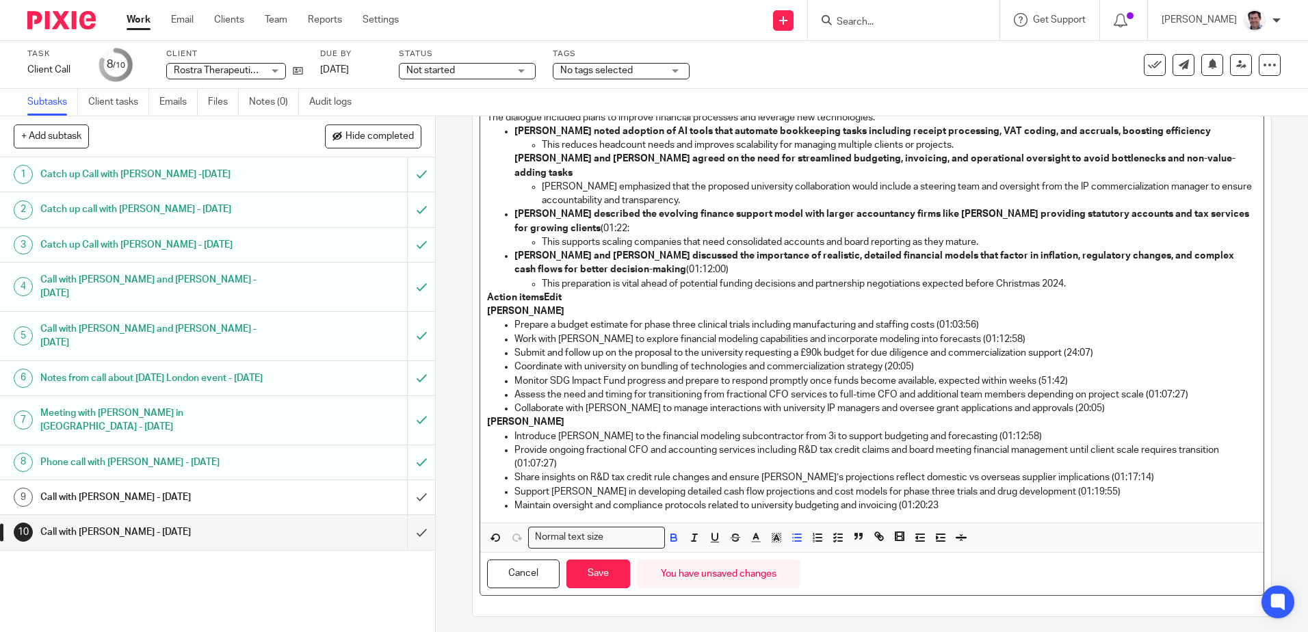
scroll to position [1058, 0]
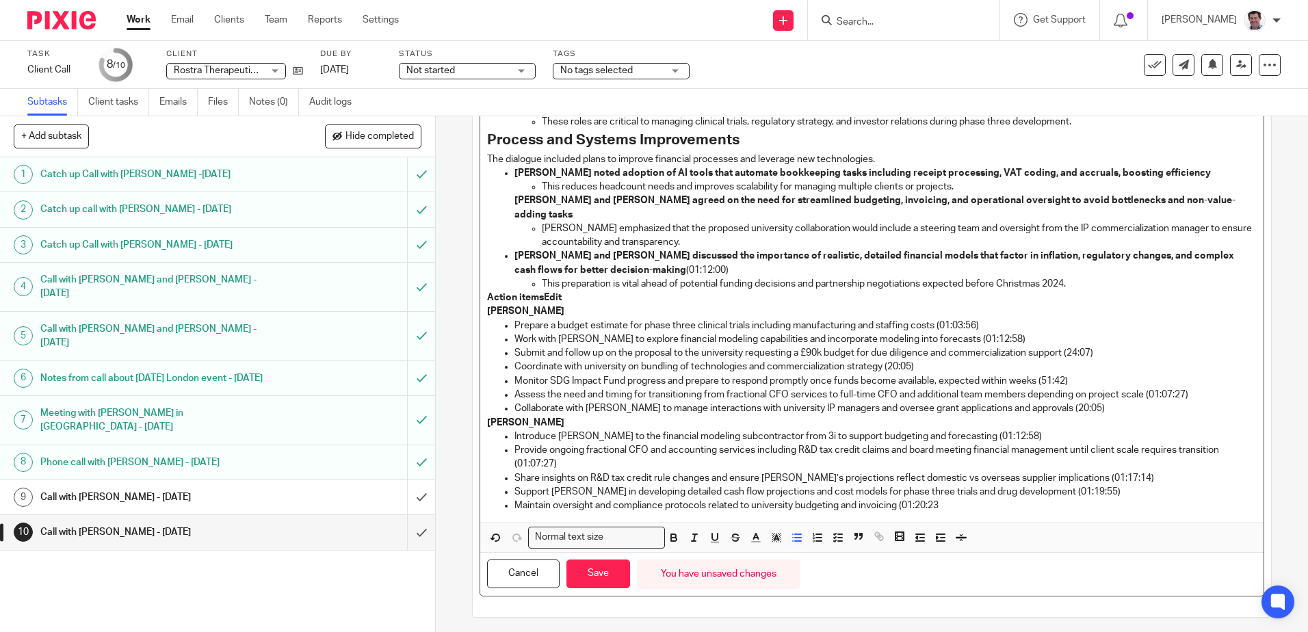
click at [646, 249] on p "[PERSON_NAME] and [PERSON_NAME] discussed the importance of realistic, detailed…" at bounding box center [886, 263] width 742 height 28
click at [569, 291] on p "Action itemsEdit" at bounding box center [871, 298] width 769 height 14
click at [487, 293] on strong "Action items" at bounding box center [515, 298] width 57 height 10
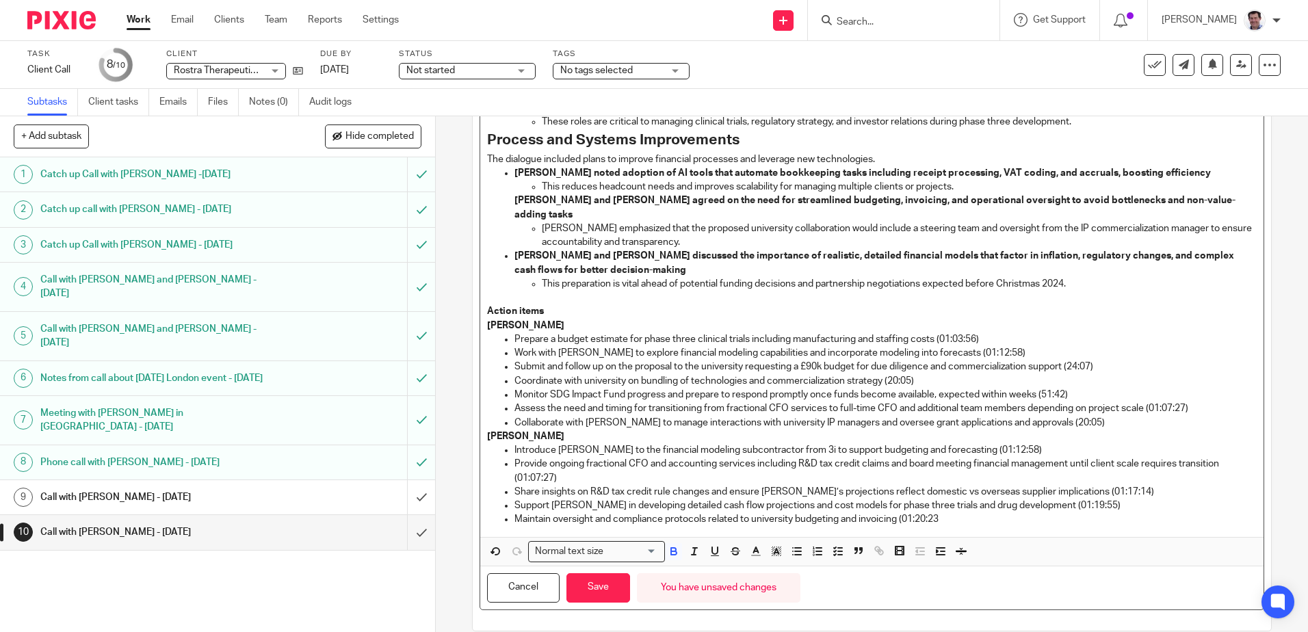
scroll to position [1072, 0]
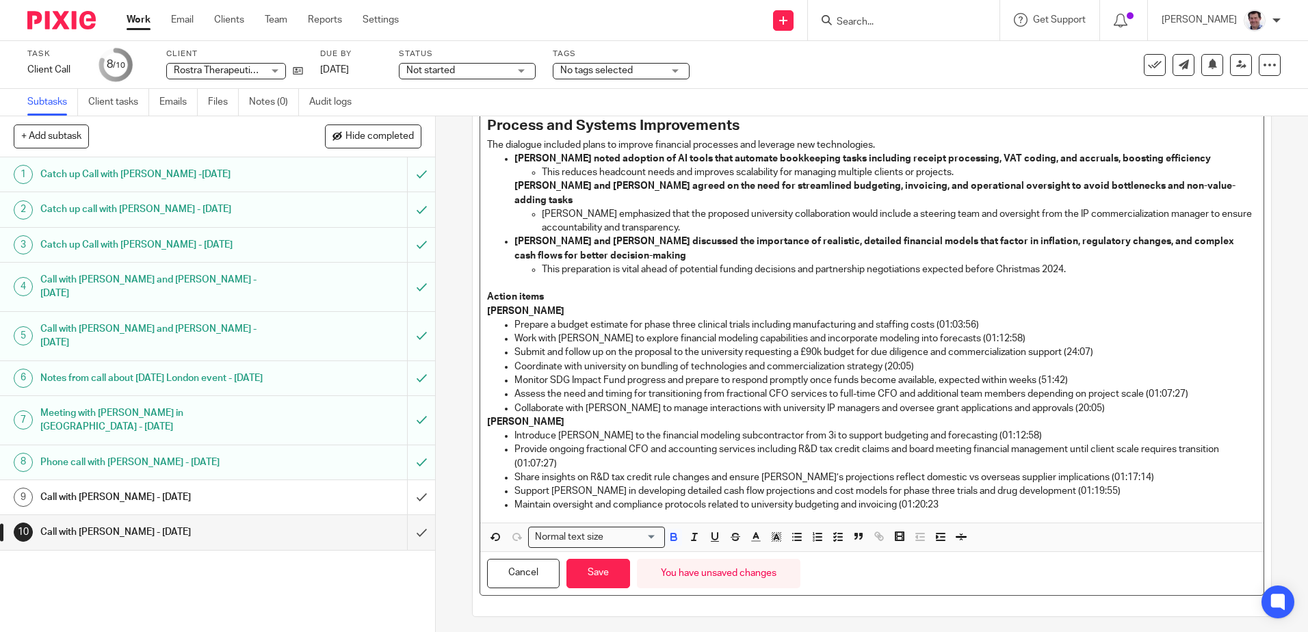
click at [984, 318] on p "Prepare a budget estimate for phase three clinical trials including manufacturi…" at bounding box center [886, 325] width 742 height 14
click at [996, 332] on p "Work with [PERSON_NAME] to explore financial modeling capabilities and incorpor…" at bounding box center [886, 339] width 742 height 14
click at [1103, 346] on p "Submit and follow up on the proposal to the university requesting a £90k budget…" at bounding box center [886, 353] width 742 height 14
click at [938, 360] on p "Coordinate with university on bundling of technologies and commercialization st…" at bounding box center [886, 367] width 742 height 14
click at [1074, 374] on p "Monitor SDG Impact Fund progress and prepare to respond promptly once funds bec…" at bounding box center [886, 381] width 742 height 14
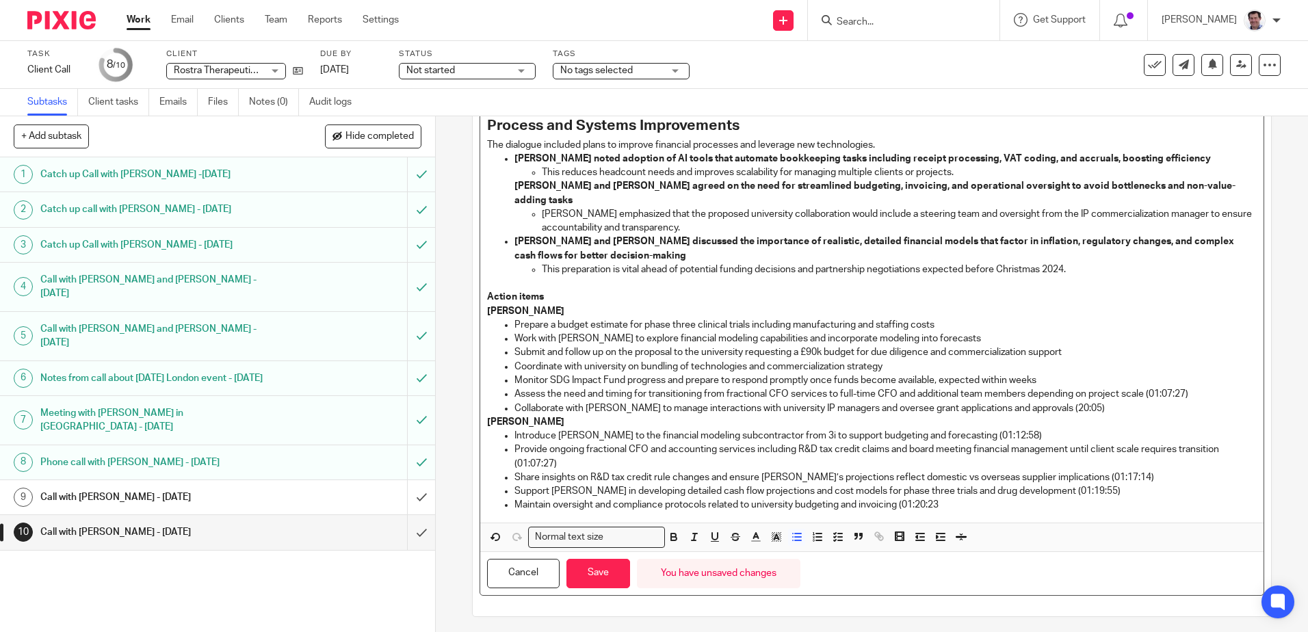
click at [1201, 387] on p "Assess the need and timing for transitioning from fractional CFO services to fu…" at bounding box center [886, 394] width 742 height 14
click at [1076, 402] on p "Collaborate with [PERSON_NAME] to manage interactions with university IP manage…" at bounding box center [886, 409] width 742 height 14
click at [997, 429] on p "Introduce [PERSON_NAME] to the financial modeling subcontractor from 3i to supp…" at bounding box center [886, 436] width 742 height 14
click at [565, 443] on p "Provide ongoing fractional CFO and accounting services including R&D tax credit…" at bounding box center [886, 457] width 742 height 28
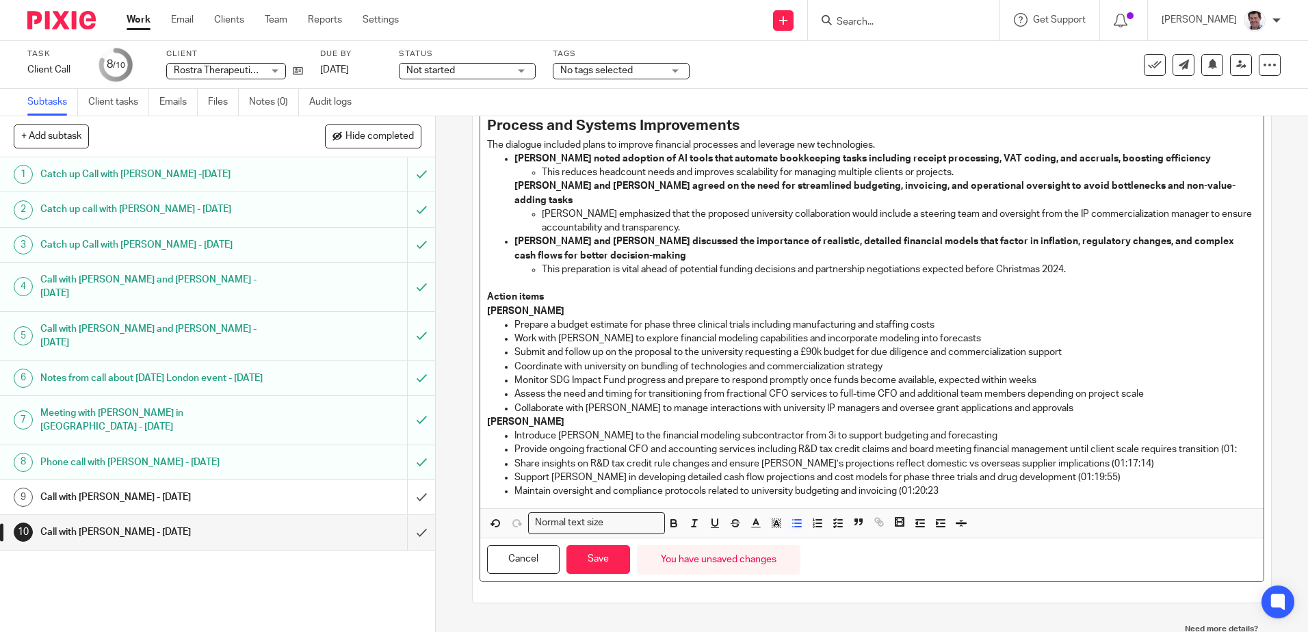
scroll to position [1058, 0]
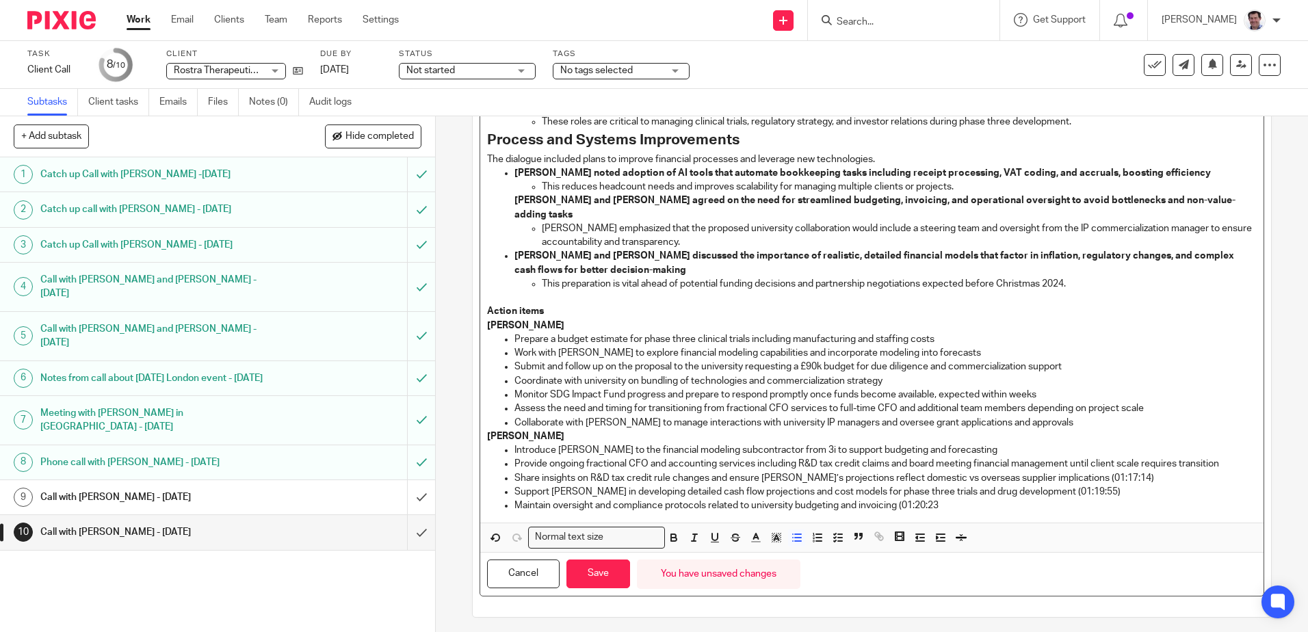
click at [1107, 471] on p "Share insights on R&D tax credit rule changes and ensure [PERSON_NAME]’s projec…" at bounding box center [886, 478] width 742 height 14
click at [1073, 485] on p "Support [PERSON_NAME] in developing detailed cash flow projections and cost mod…" at bounding box center [886, 492] width 742 height 14
click at [957, 499] on p "Maintain oversight and compliance protocols related to university budgeting and…" at bounding box center [886, 506] width 742 height 14
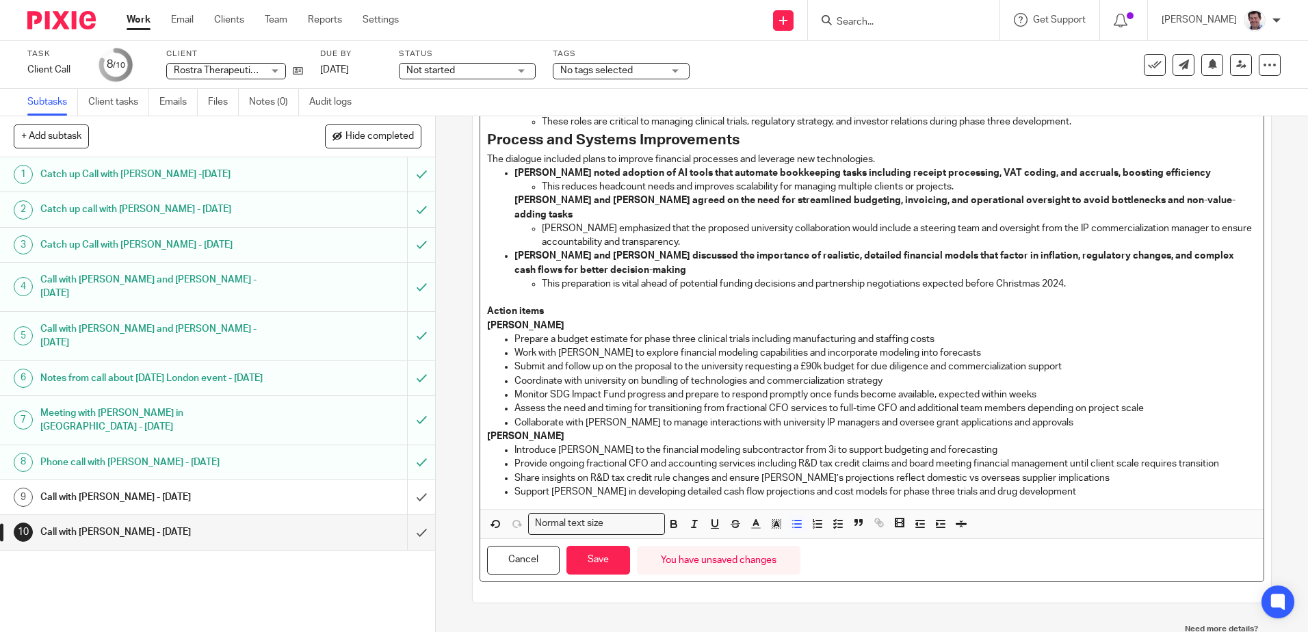
scroll to position [1044, 0]
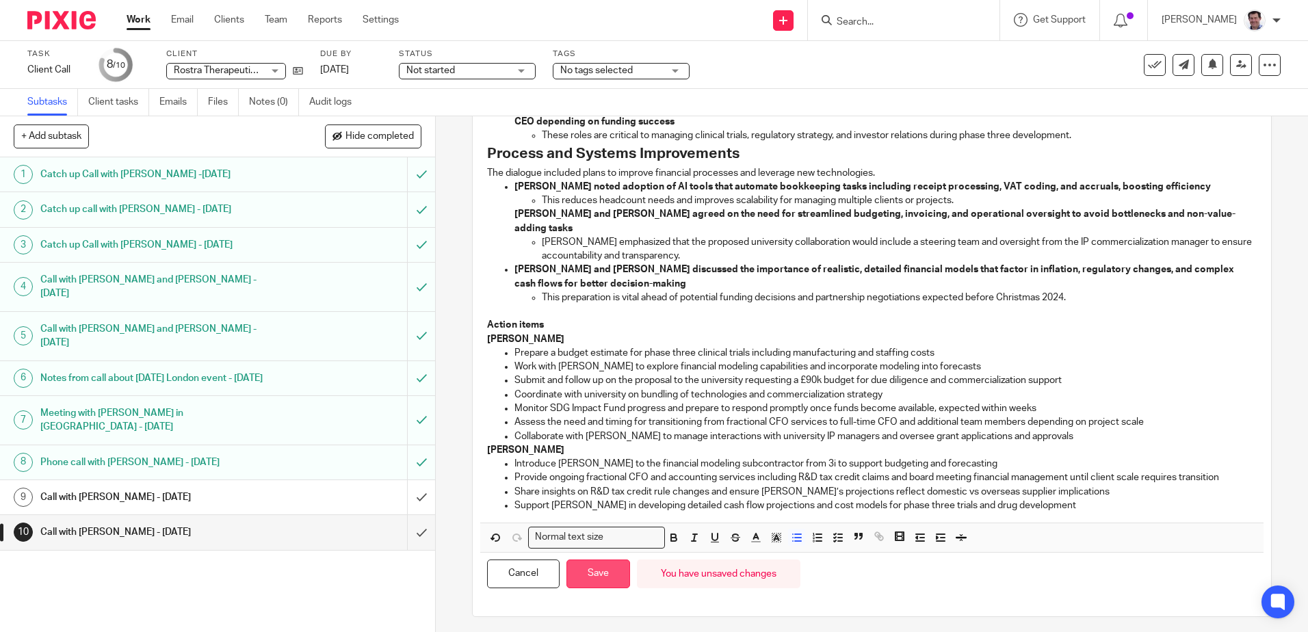
click at [597, 560] on button "Save" at bounding box center [599, 574] width 64 height 29
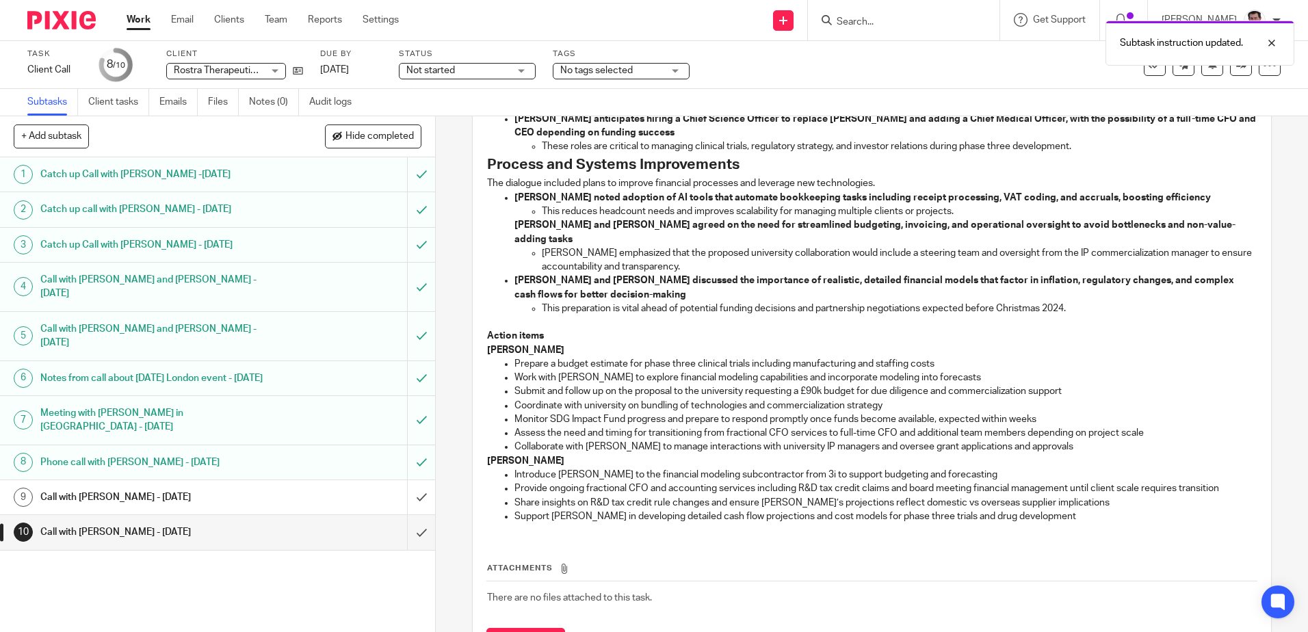
scroll to position [1055, 0]
